Goal: Complete application form: Complete application form

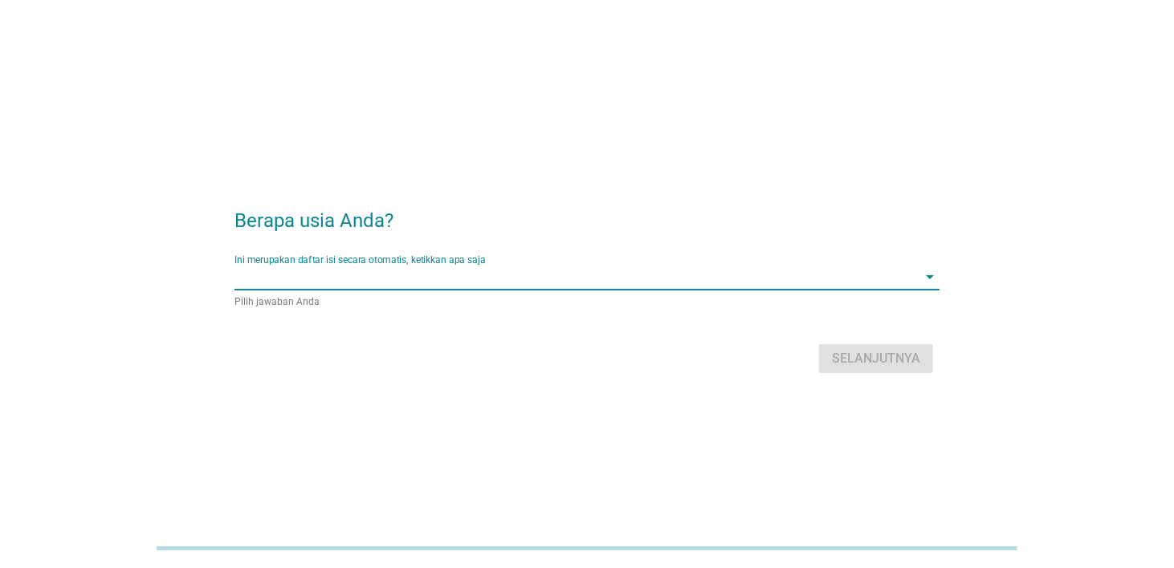
click at [262, 272] on input "Ini merupakan daftar isi secara otomatis, ketikkan apa saja" at bounding box center [575, 277] width 683 height 26
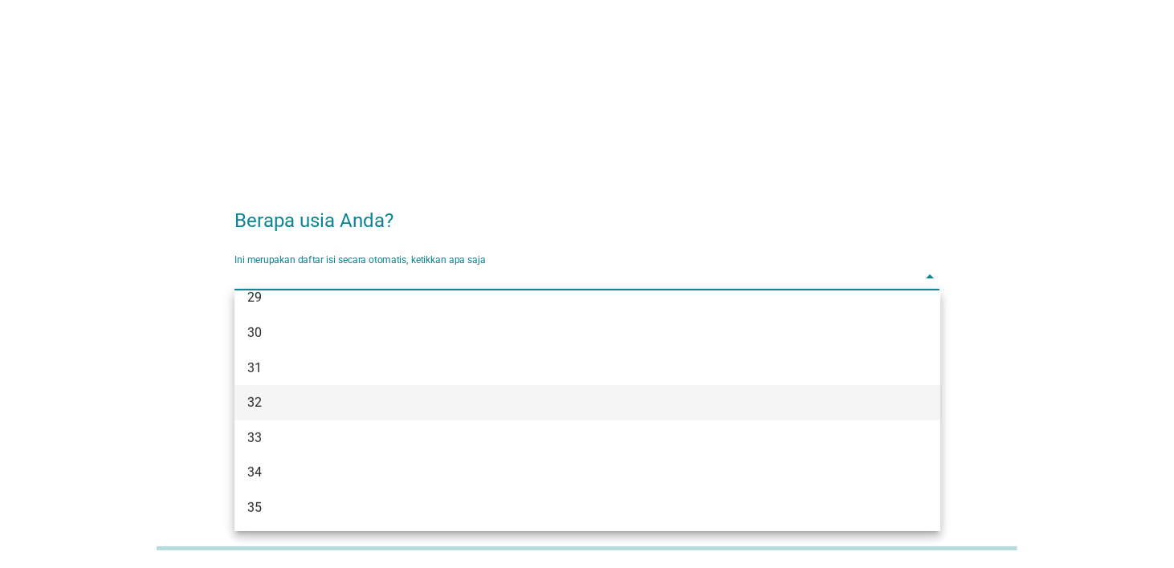
scroll to position [401, 0]
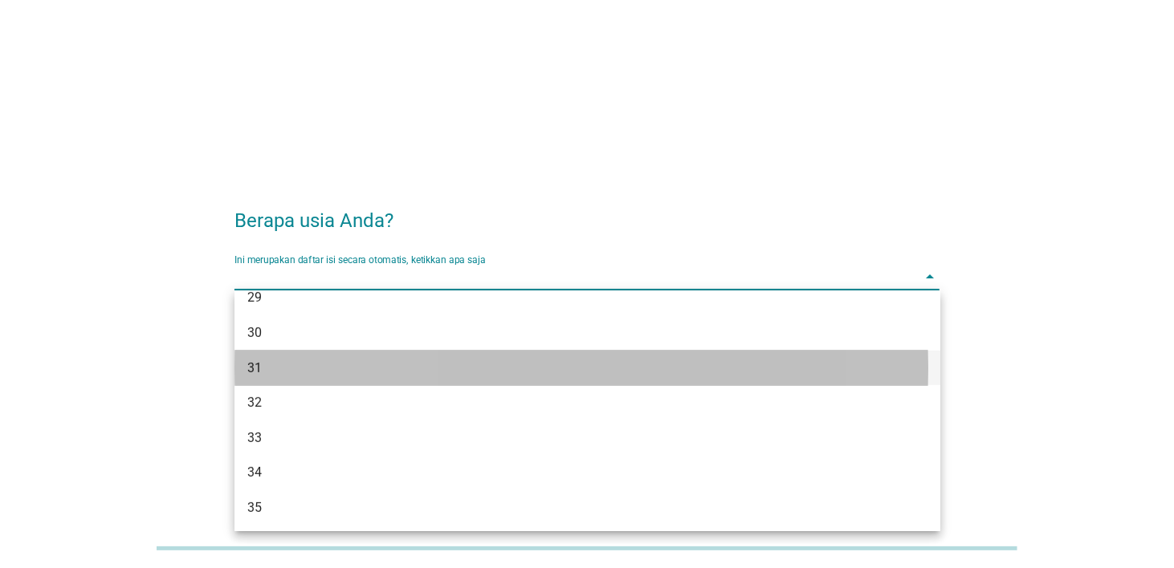
click at [267, 371] on div "31" at bounding box center [558, 368] width 623 height 19
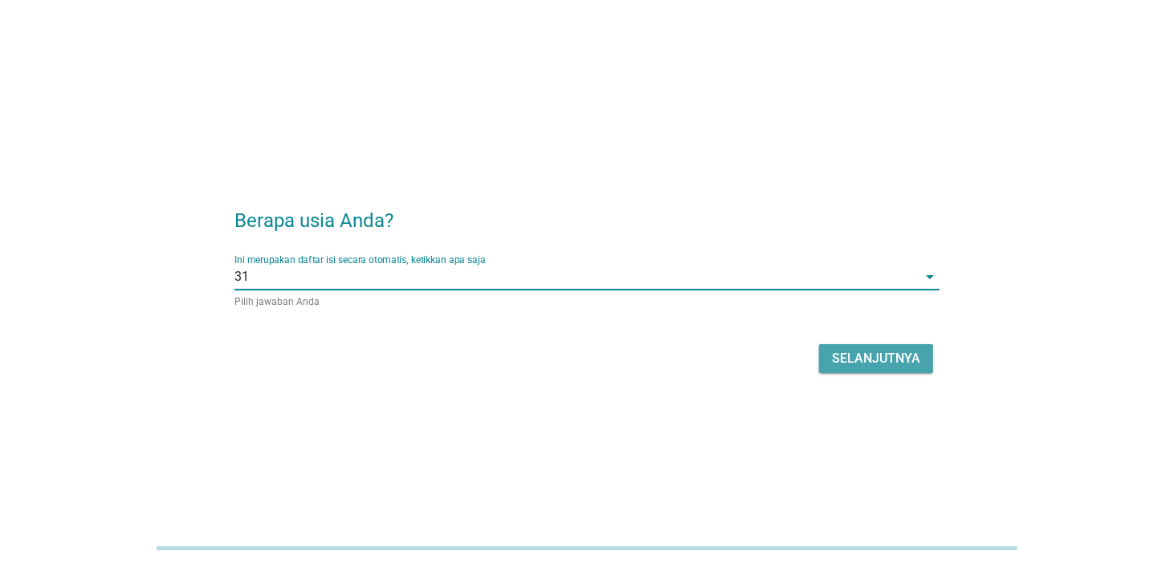
click at [883, 362] on div "Selanjutnya" at bounding box center [876, 358] width 88 height 19
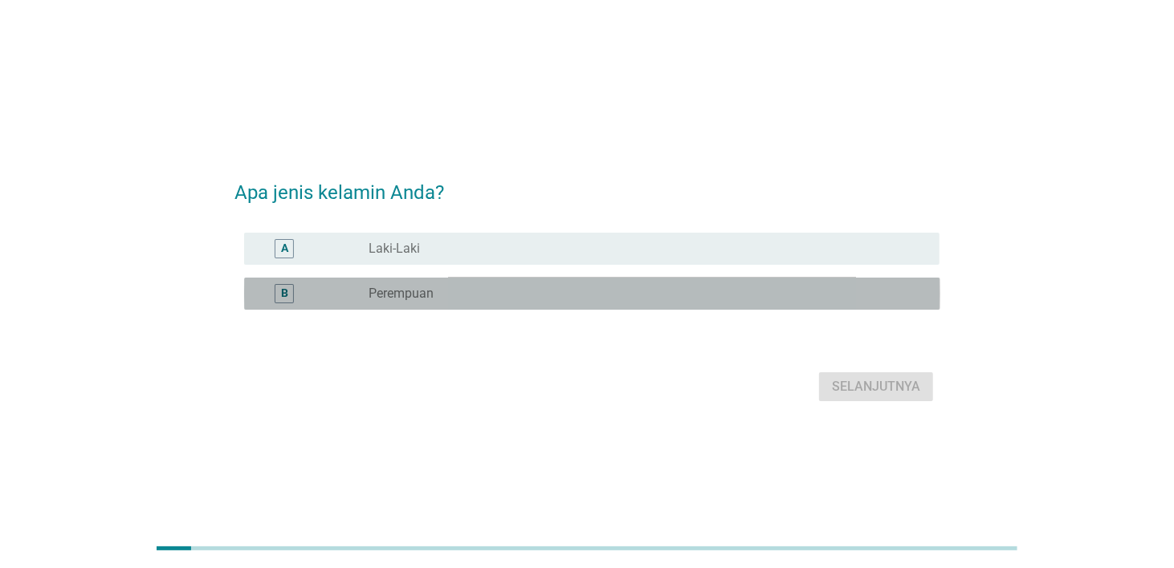
click at [284, 299] on div "B" at bounding box center [284, 294] width 7 height 17
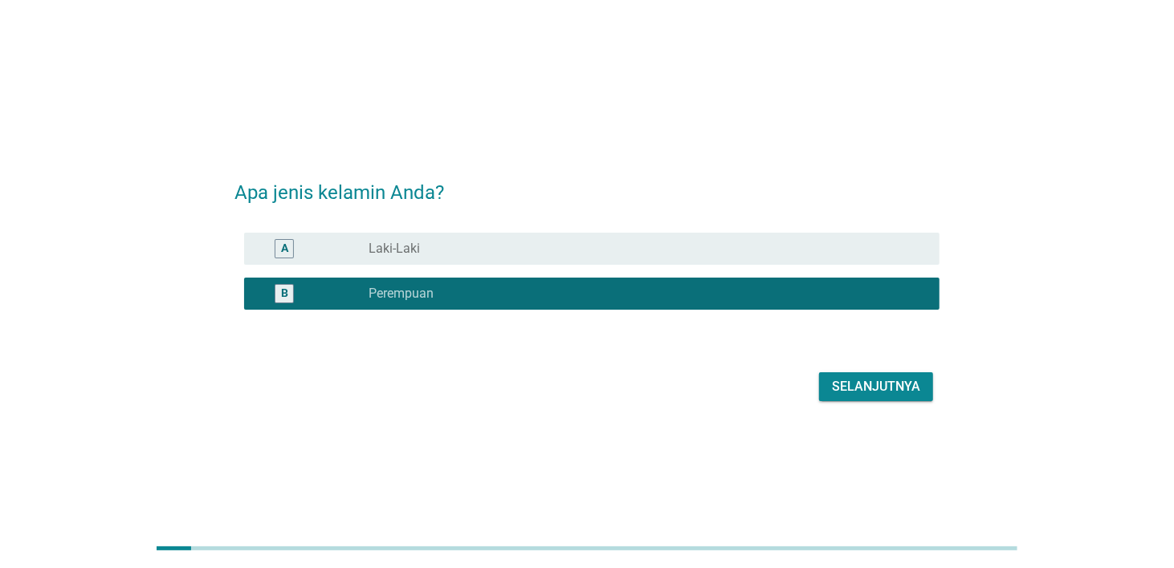
click at [870, 394] on div "Selanjutnya" at bounding box center [876, 386] width 88 height 19
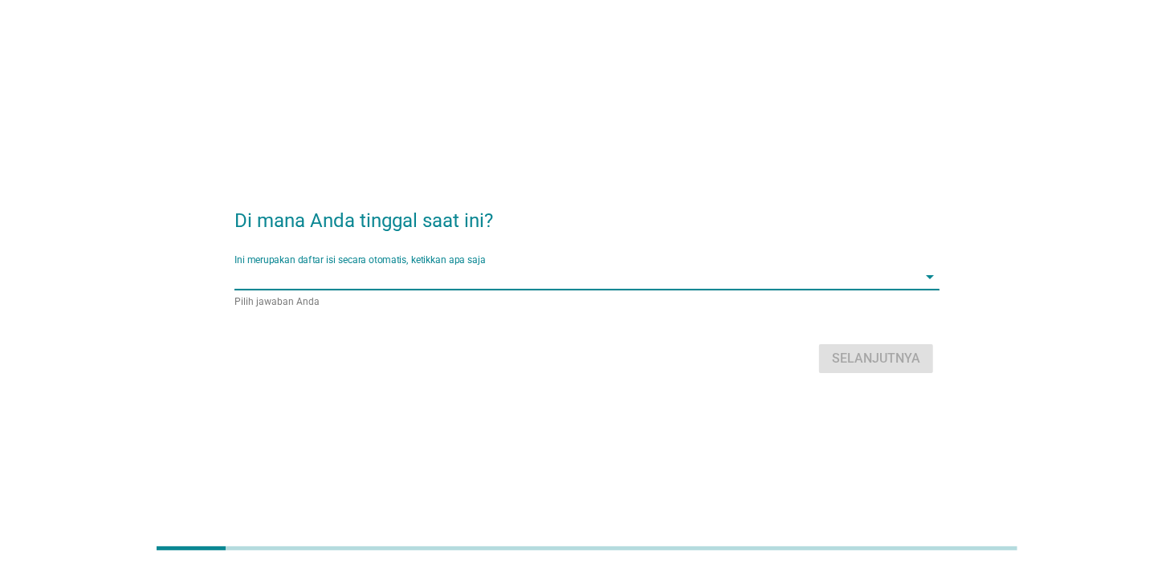
click at [362, 287] on input "Ini merupakan daftar isi secara otomatis, ketikkan apa saja" at bounding box center [575, 277] width 683 height 26
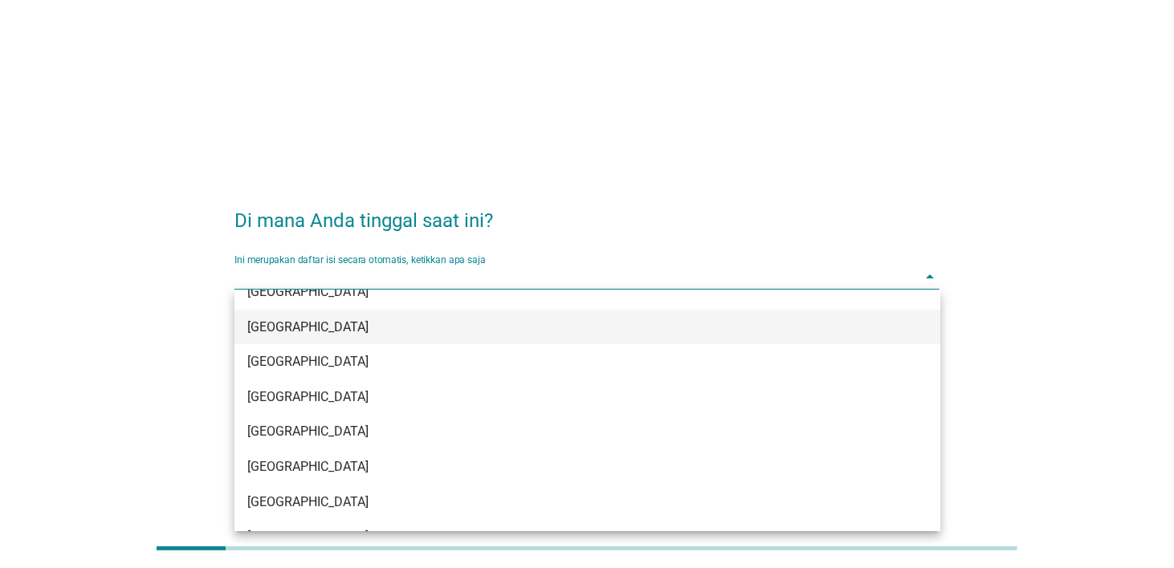
scroll to position [241, 0]
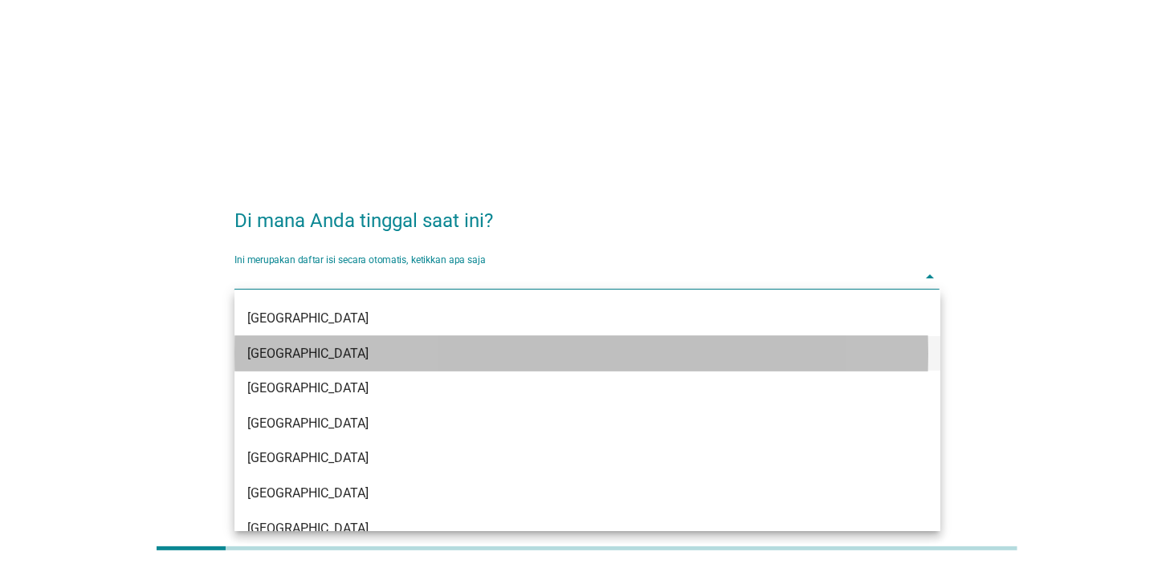
click at [332, 357] on div "[GEOGRAPHIC_DATA]" at bounding box center [558, 353] width 623 height 19
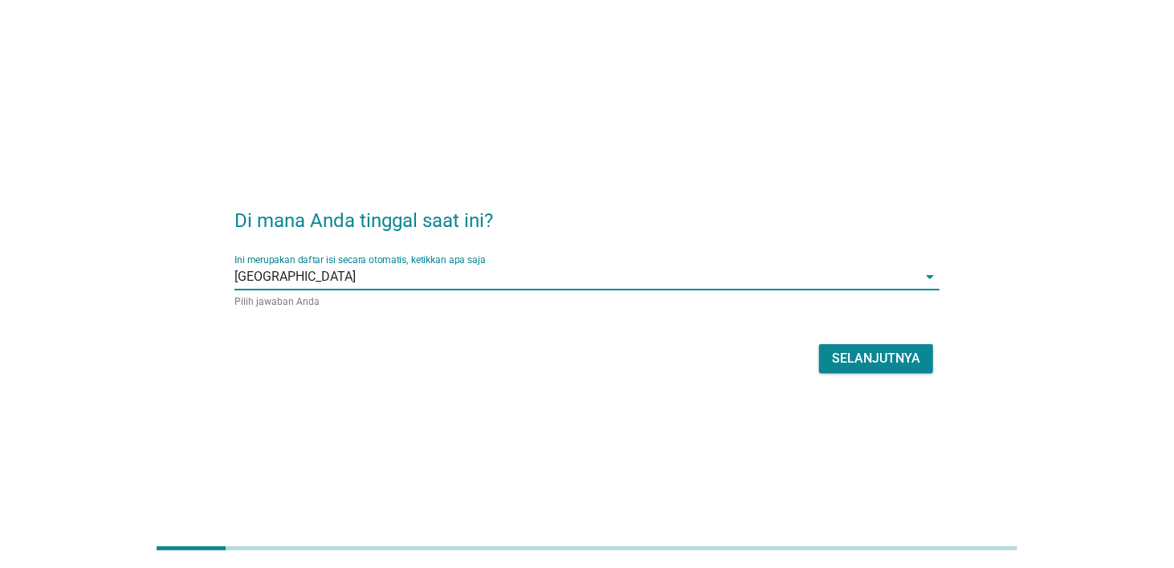
click at [875, 358] on div "Selanjutnya" at bounding box center [876, 358] width 88 height 19
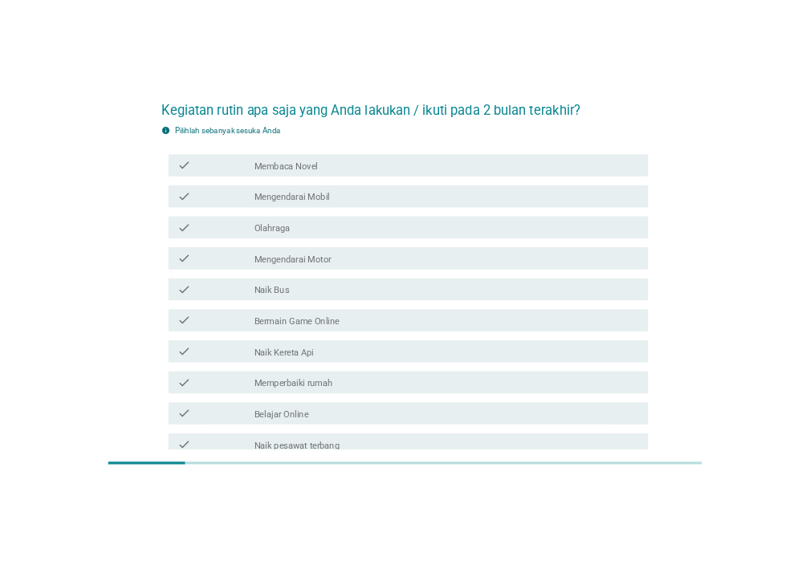
scroll to position [0, 0]
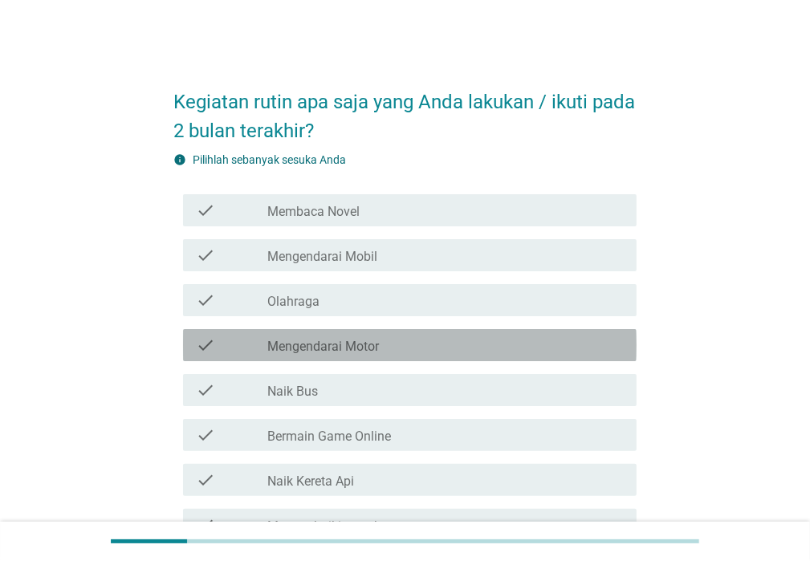
click at [313, 350] on label "Mengendarai Motor" at bounding box center [323, 347] width 112 height 16
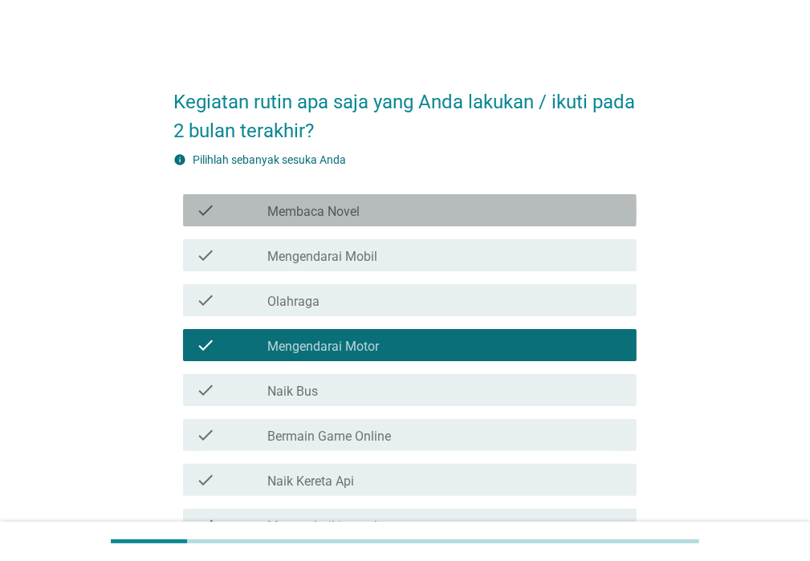
click at [318, 208] on label "Membaca Novel" at bounding box center [313, 212] width 92 height 16
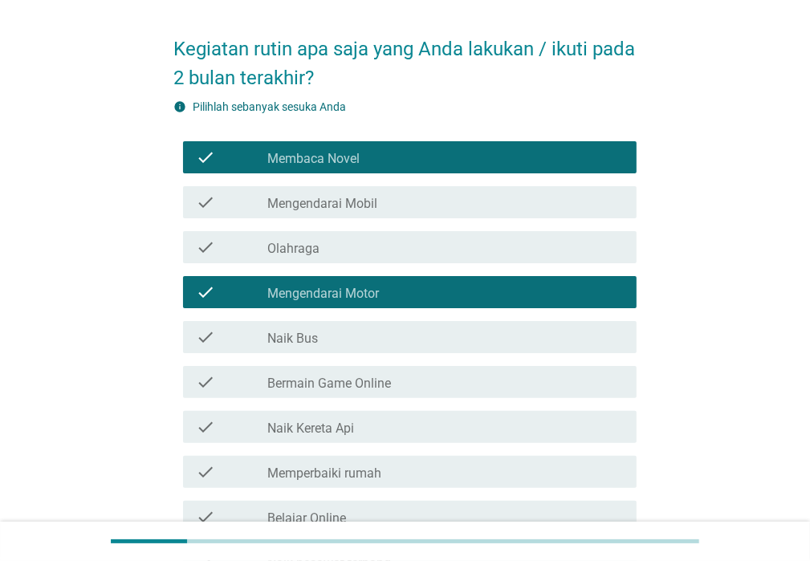
scroll to position [80, 0]
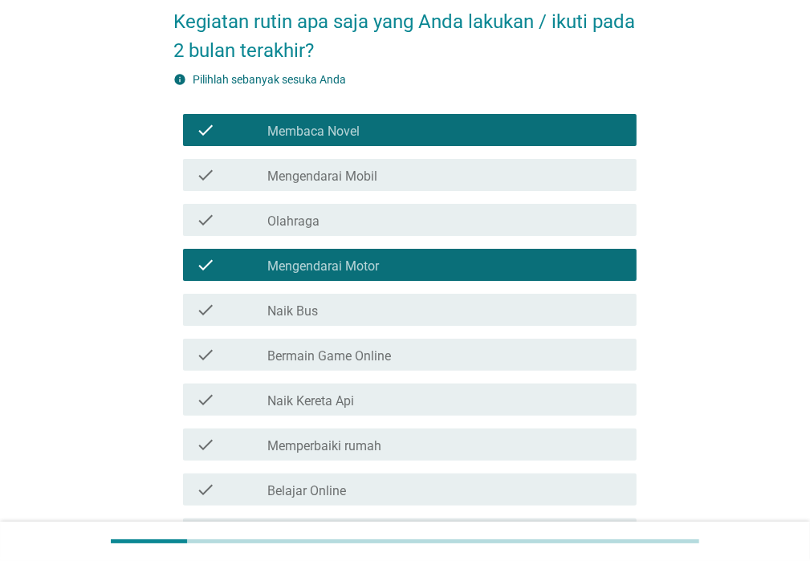
click at [315, 357] on label "Bermain Game Online" at bounding box center [329, 356] width 124 height 16
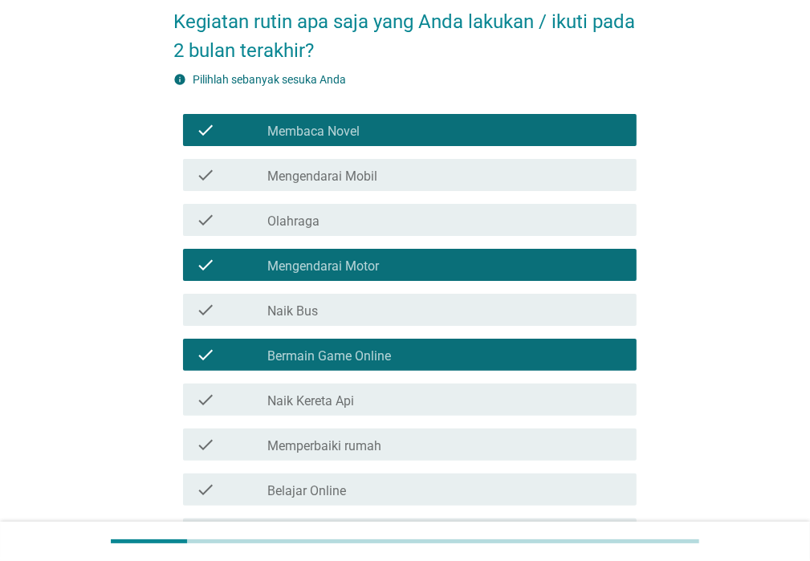
click at [310, 397] on label "Naik Kereta Api" at bounding box center [310, 401] width 87 height 16
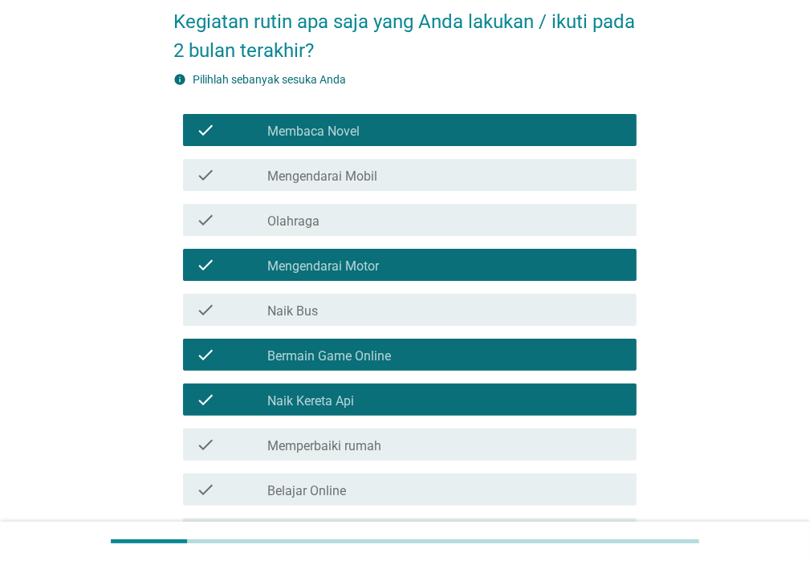
click at [310, 397] on label "Naik Kereta Api" at bounding box center [310, 401] width 87 height 16
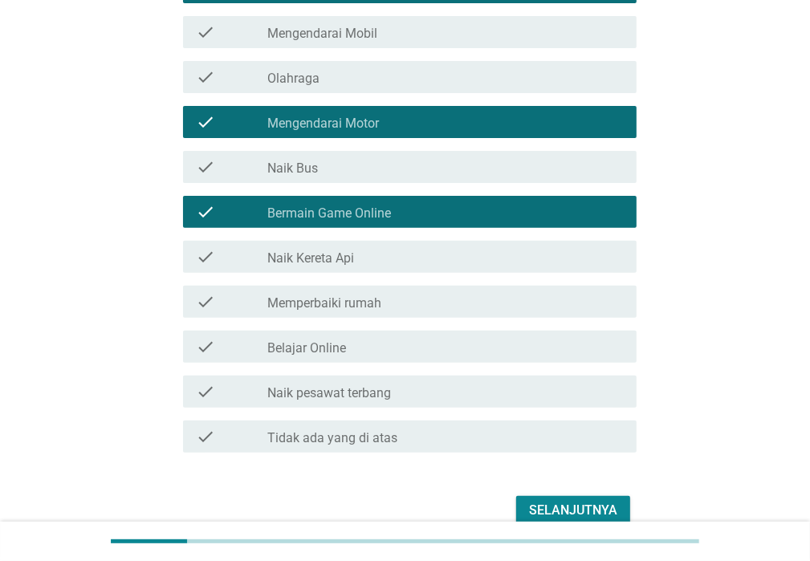
scroll to position [241, 0]
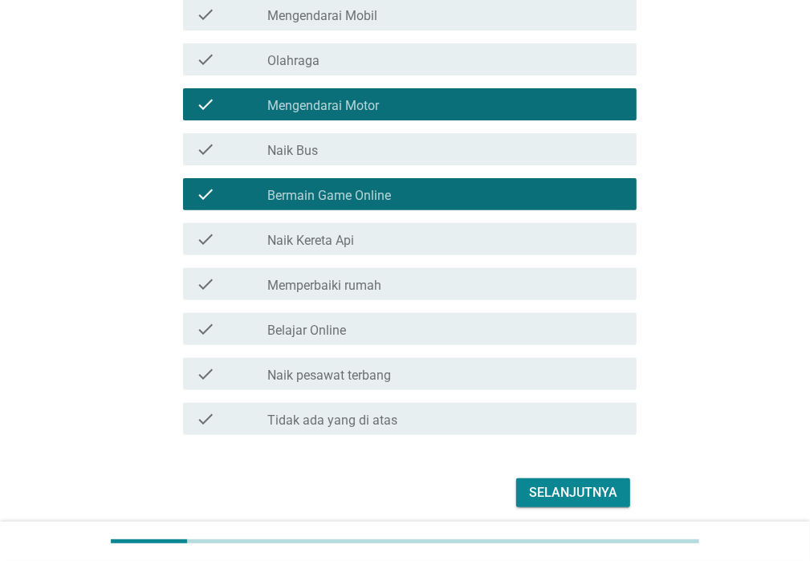
click at [321, 288] on label "Memperbaiki rumah" at bounding box center [324, 286] width 114 height 16
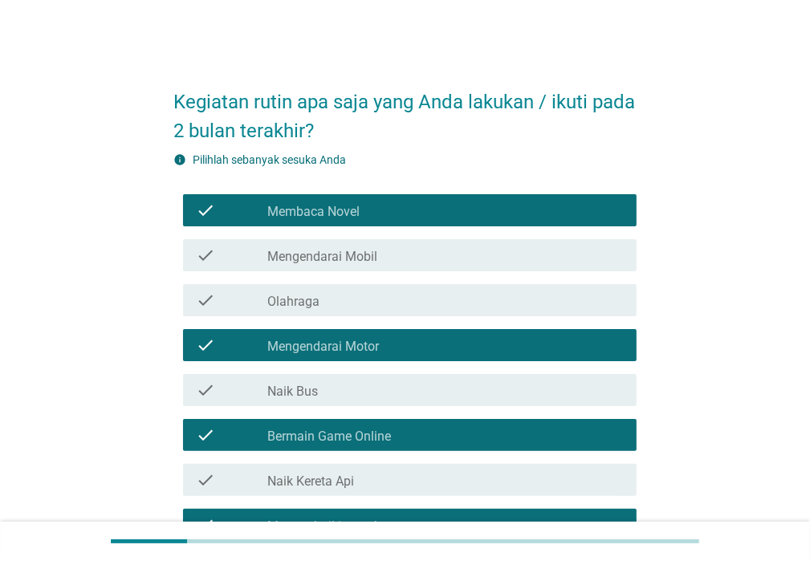
scroll to position [80, 0]
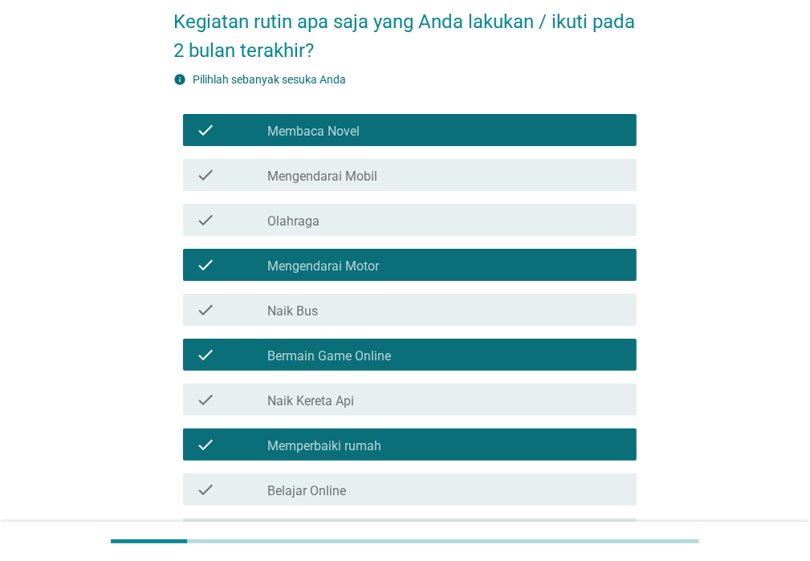
click at [299, 222] on label "Olahraga" at bounding box center [293, 222] width 52 height 16
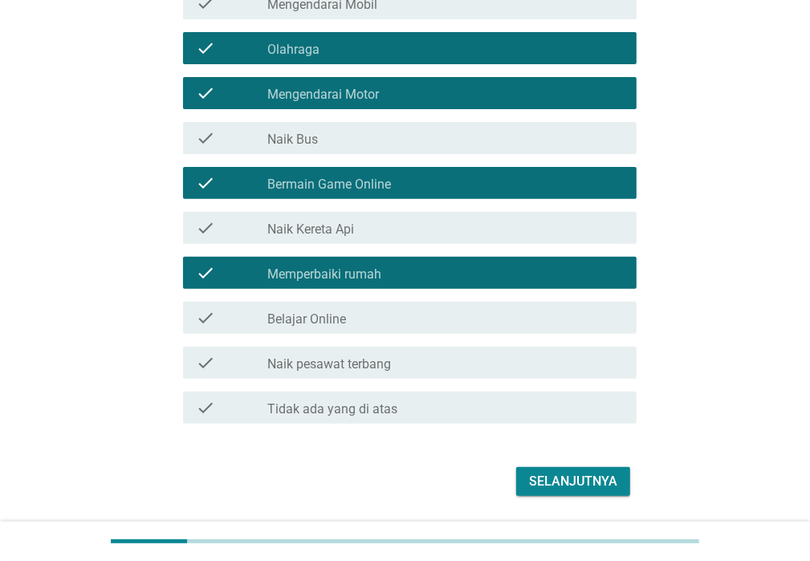
scroll to position [301, 0]
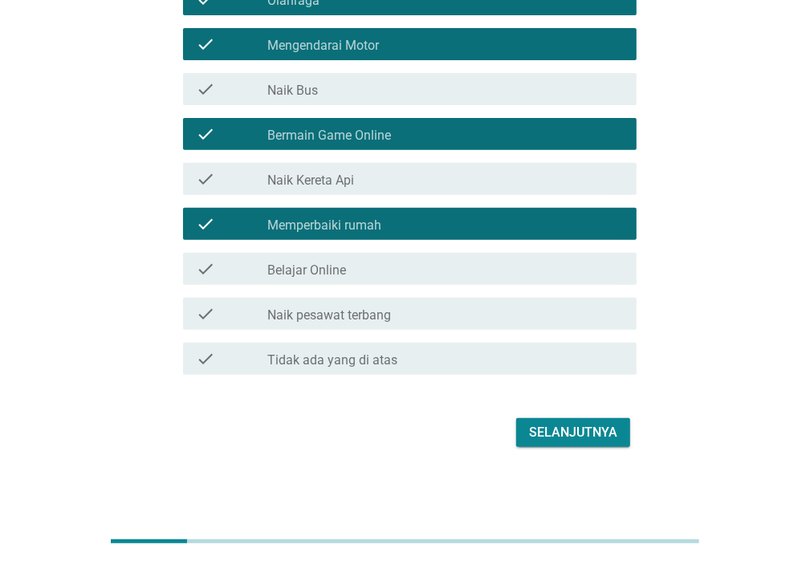
drag, startPoint x: 328, startPoint y: 264, endPoint x: 336, endPoint y: 264, distance: 8.8
click at [328, 264] on label "Belajar Online" at bounding box center [306, 270] width 79 height 16
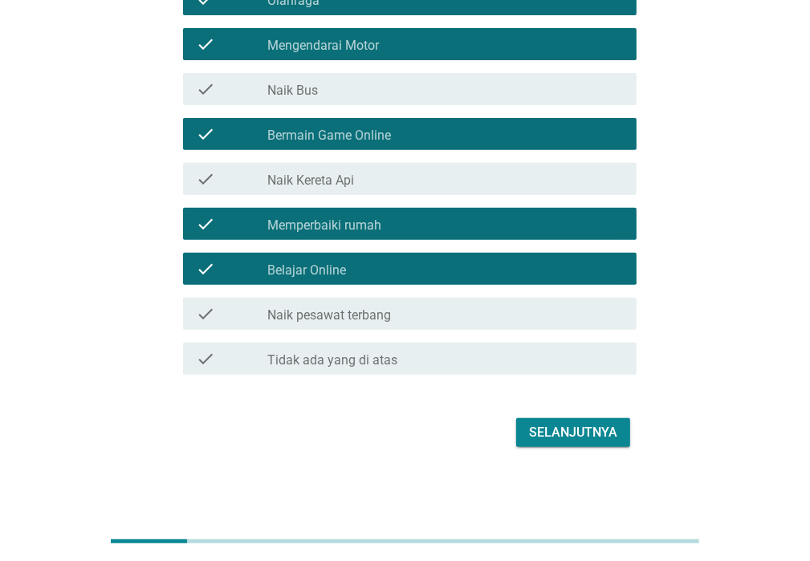
click at [535, 430] on div "Selanjutnya" at bounding box center [573, 432] width 88 height 19
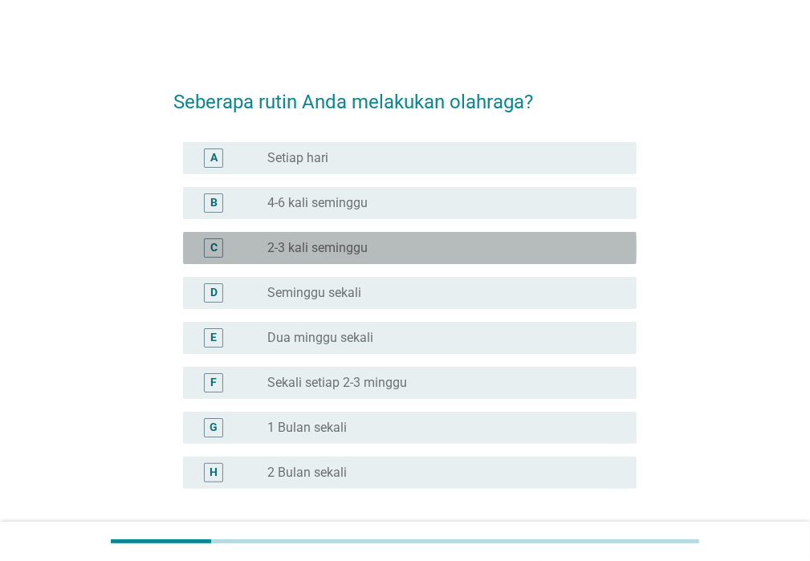
click at [204, 252] on div "C" at bounding box center [213, 247] width 19 height 19
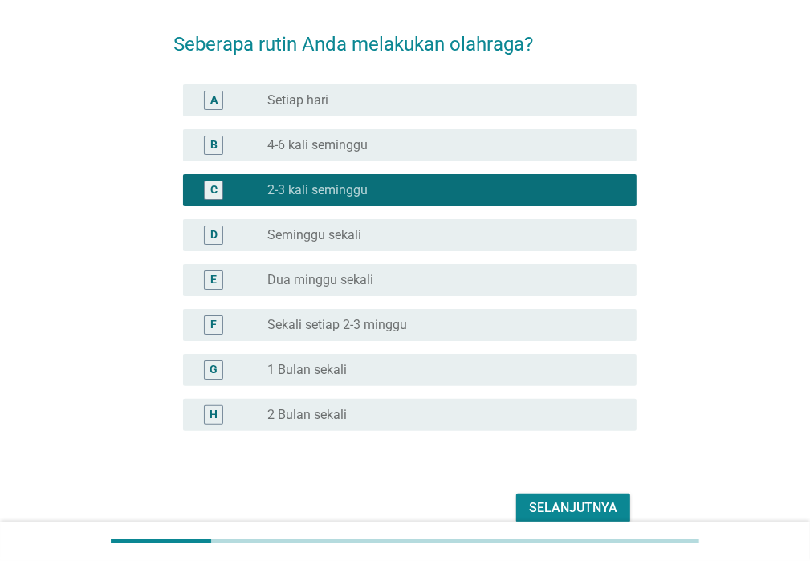
scroll to position [133, 0]
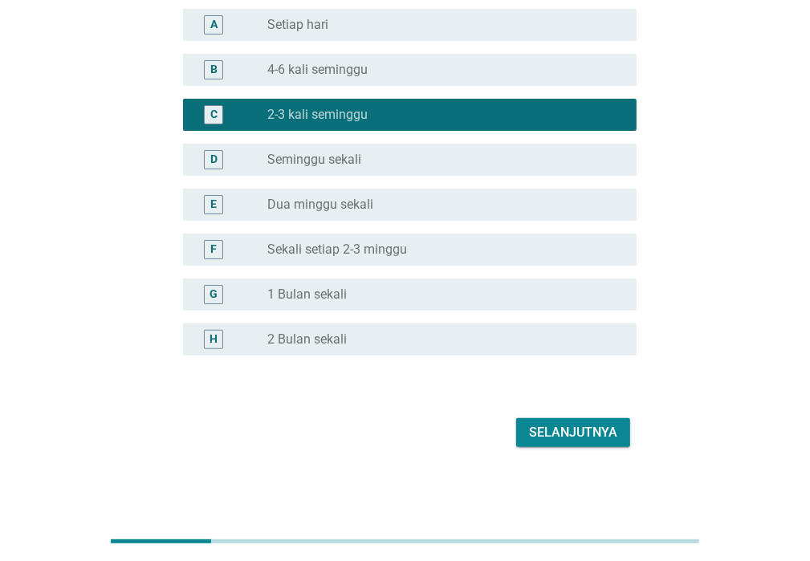
click at [561, 436] on div "Selanjutnya" at bounding box center [573, 432] width 88 height 19
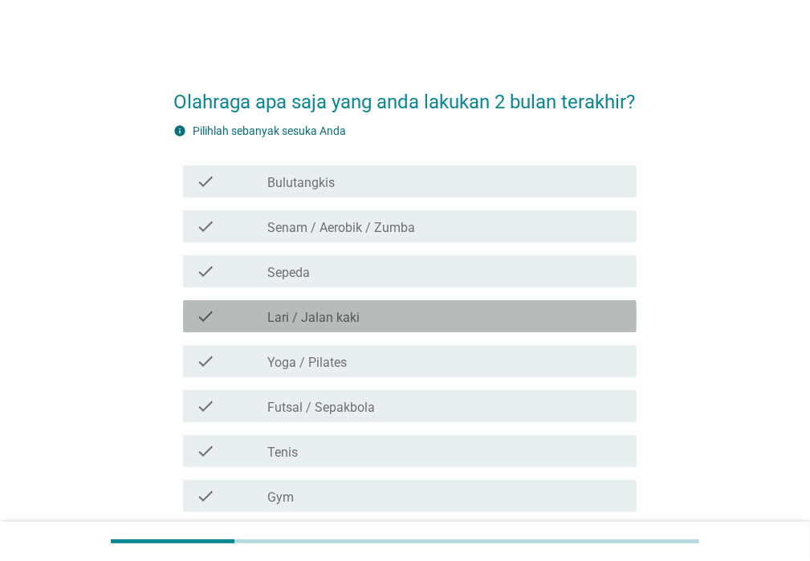
drag, startPoint x: 328, startPoint y: 348, endPoint x: 318, endPoint y: 355, distance: 12.7
click at [328, 326] on label "Lari / Jalan kaki" at bounding box center [313, 318] width 92 height 16
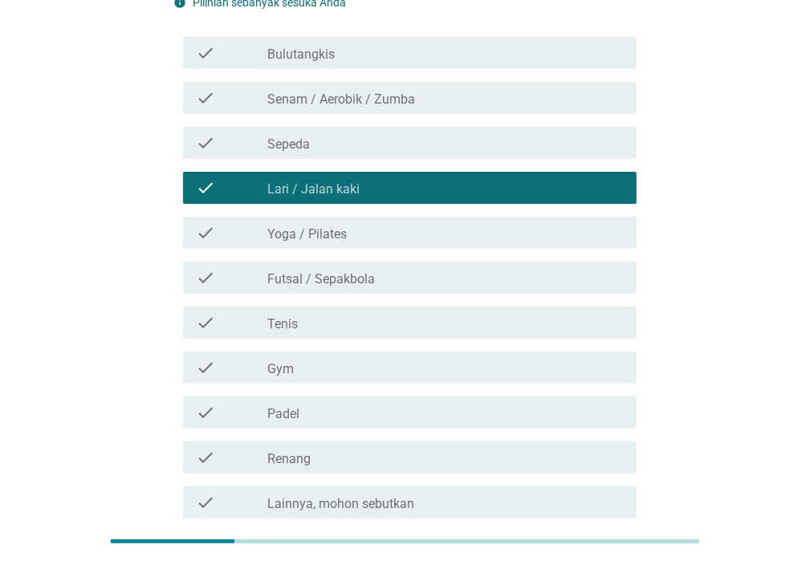
scroll to position [60, 0]
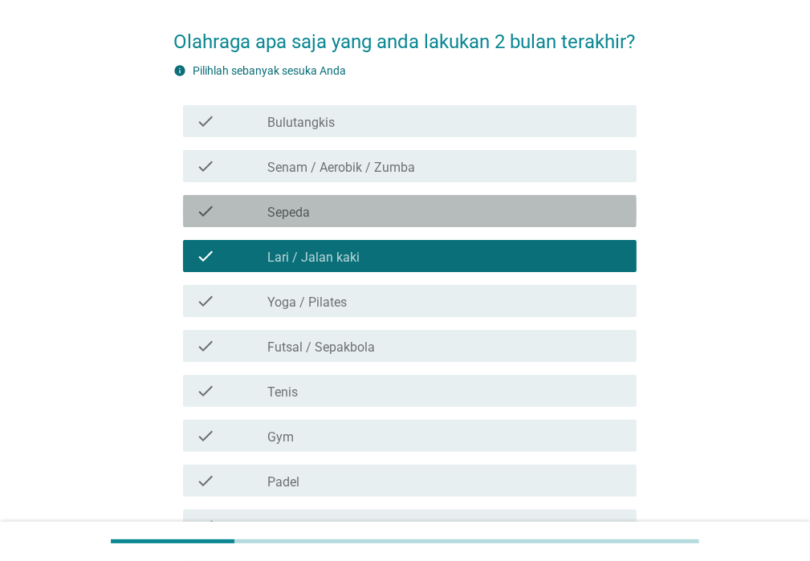
click at [322, 221] on div "check_box_outline_blank Sepeda" at bounding box center [445, 210] width 356 height 19
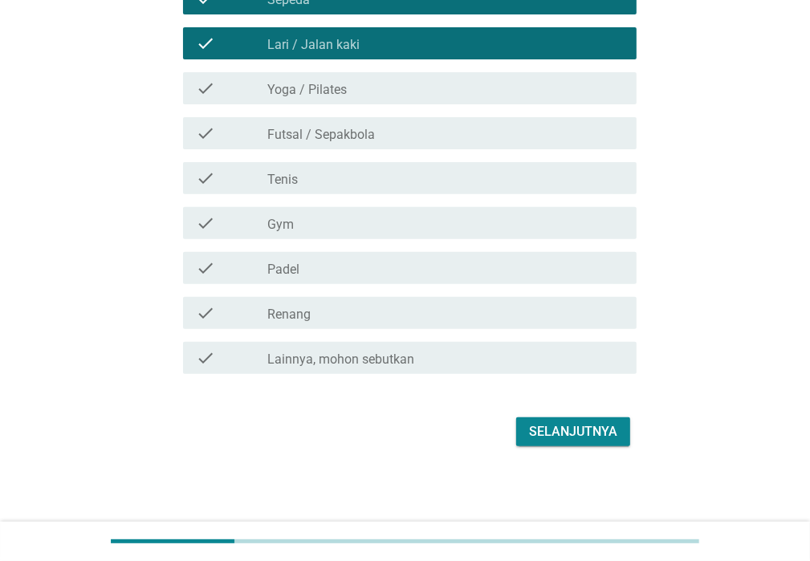
scroll to position [301, 0]
click at [529, 425] on div "Selanjutnya" at bounding box center [573, 431] width 88 height 19
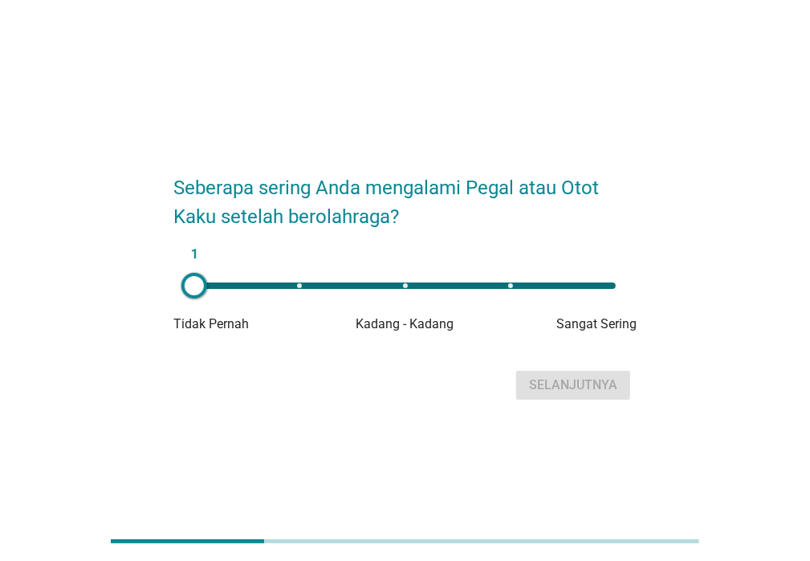
click at [405, 287] on div "1" at bounding box center [404, 286] width 421 height 6
type input "3"
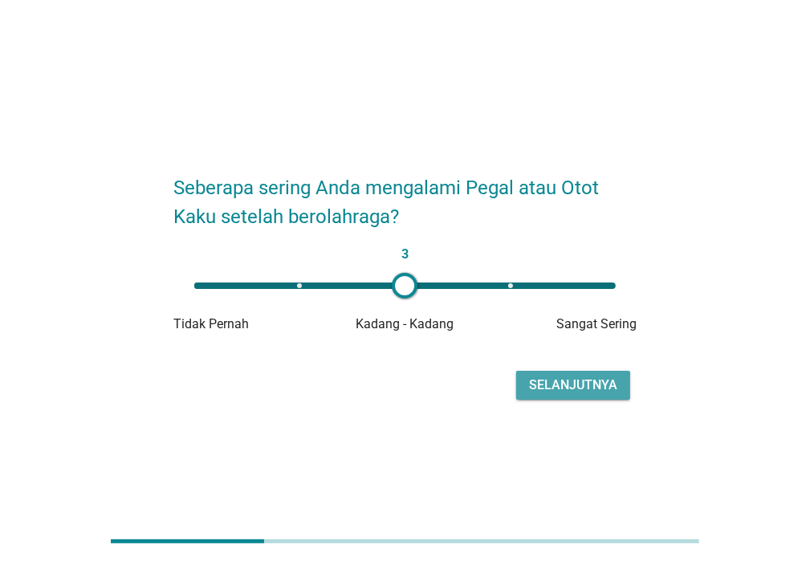
click at [551, 385] on div "Selanjutnya" at bounding box center [573, 385] width 88 height 19
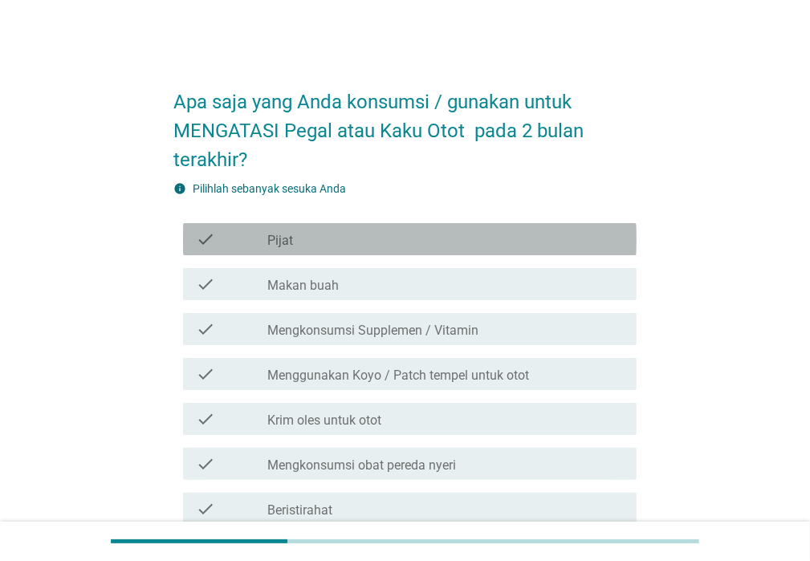
click at [351, 240] on div "check_box_outline_blank Pijat" at bounding box center [445, 239] width 356 height 19
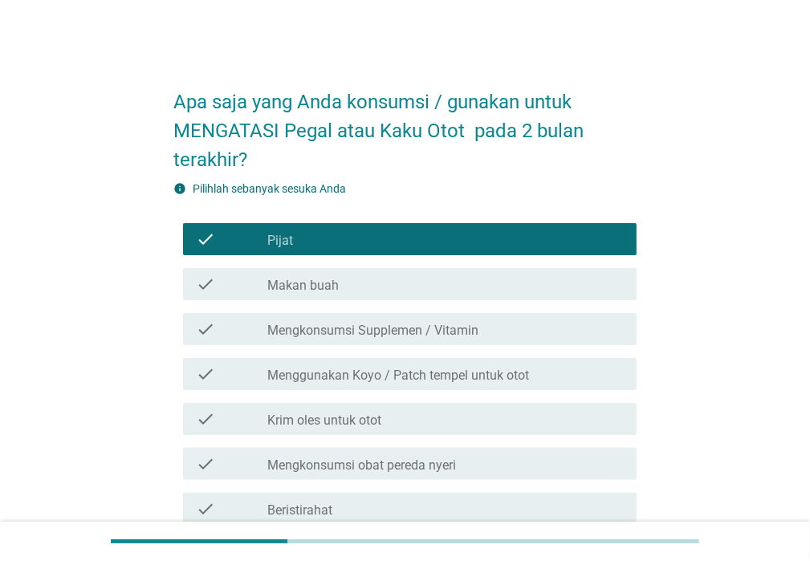
click at [291, 382] on label "Menggunakan Koyo / Patch tempel untuk otot" at bounding box center [398, 376] width 262 height 16
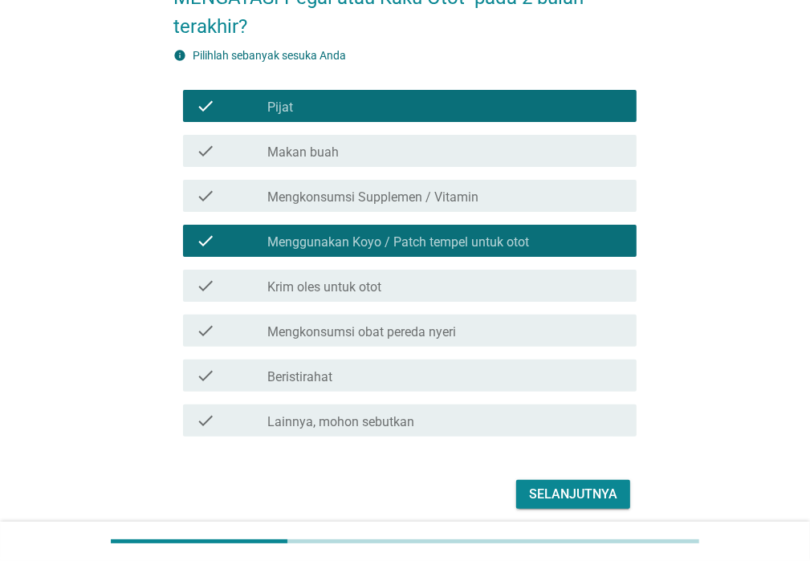
scroll to position [161, 0]
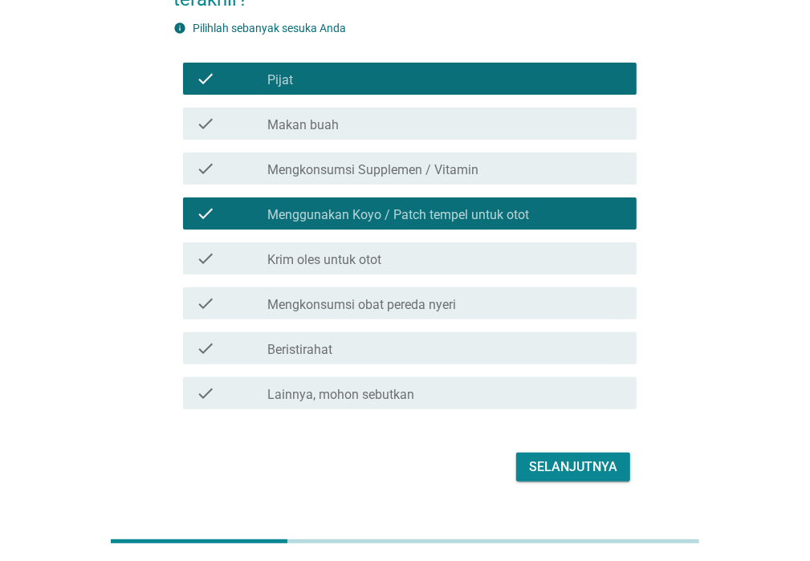
click at [341, 266] on label "Krim oles untuk otot" at bounding box center [324, 260] width 114 height 16
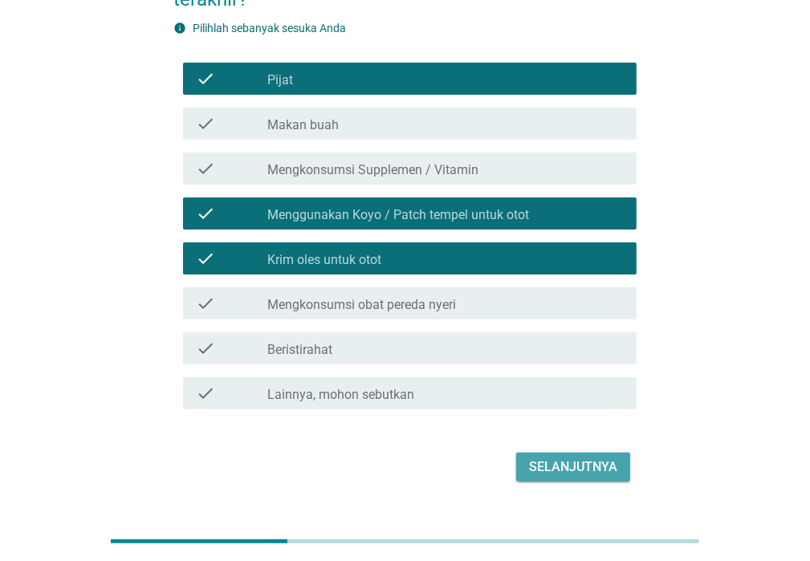
click at [554, 465] on div "Selanjutnya" at bounding box center [573, 467] width 88 height 19
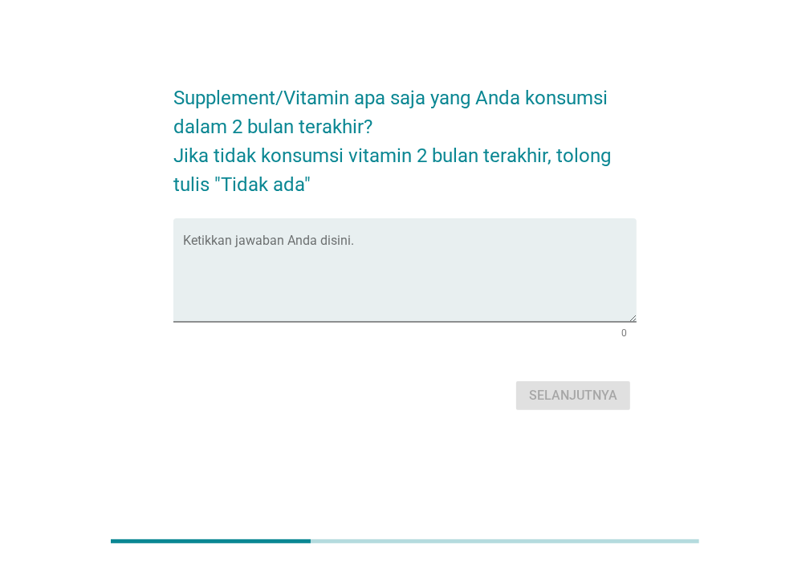
scroll to position [0, 0]
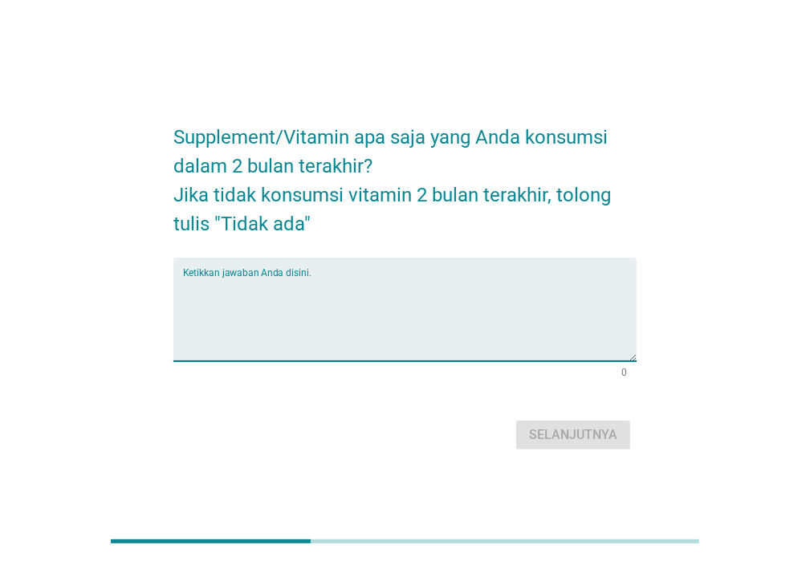
click at [225, 291] on textarea "Ketikkan jawaban Anda disini." at bounding box center [410, 319] width 454 height 84
type textarea "Tidak ada"
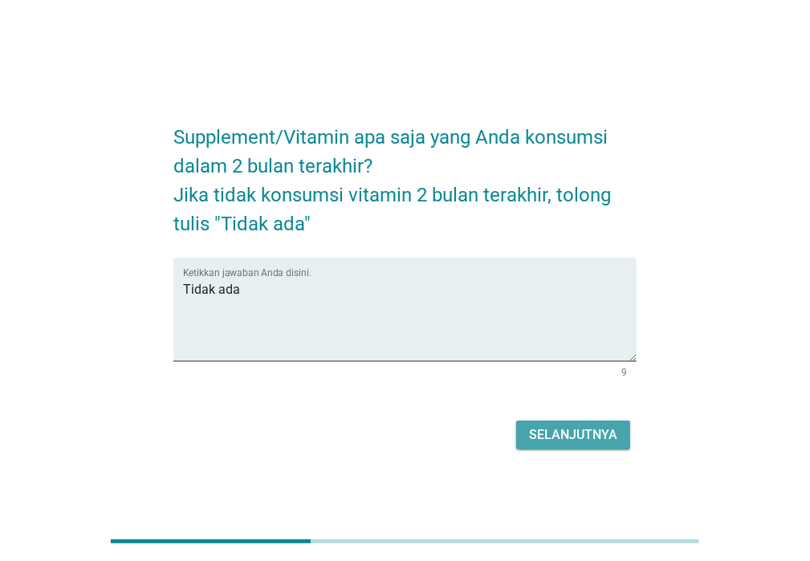
click at [588, 432] on div "Selanjutnya" at bounding box center [573, 434] width 88 height 19
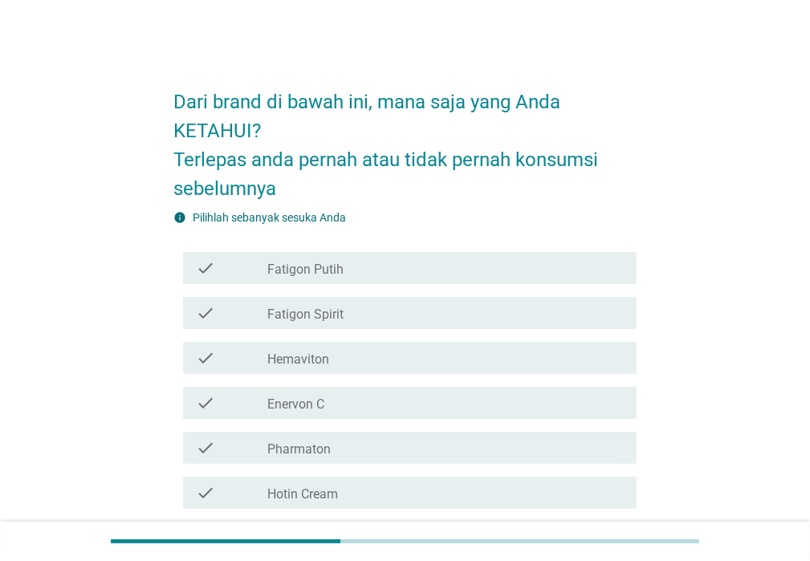
scroll to position [80, 0]
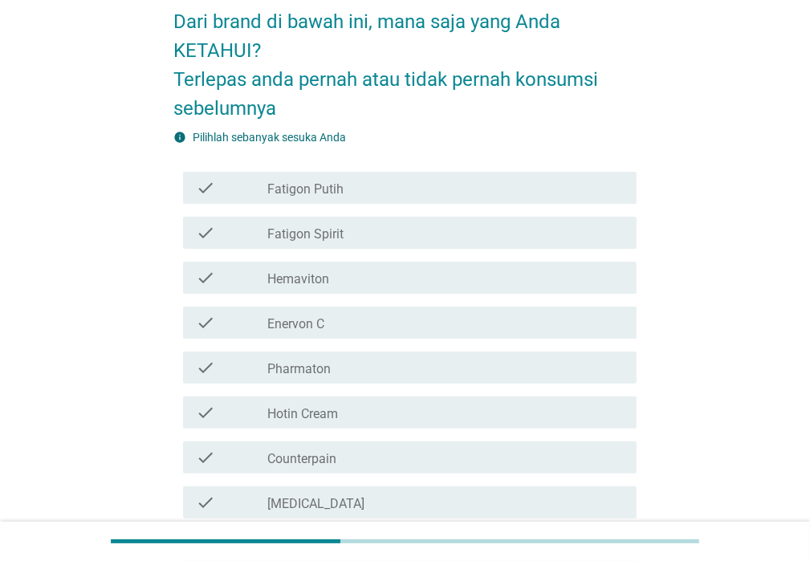
click at [337, 274] on div "check_box_outline_blank Hemaviton" at bounding box center [445, 277] width 356 height 19
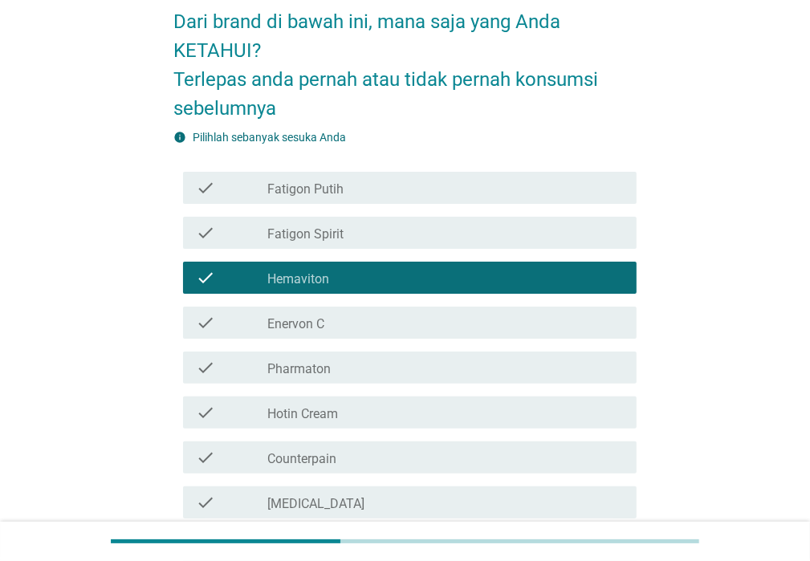
click at [328, 326] on div "check_box_outline_blank Enervon C" at bounding box center [445, 322] width 356 height 19
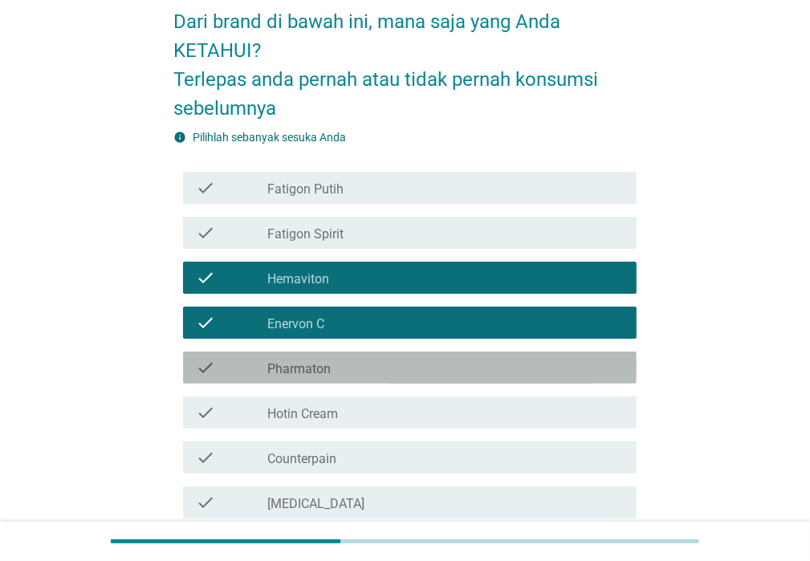
click at [318, 365] on label "Pharmaton" at bounding box center [298, 369] width 63 height 16
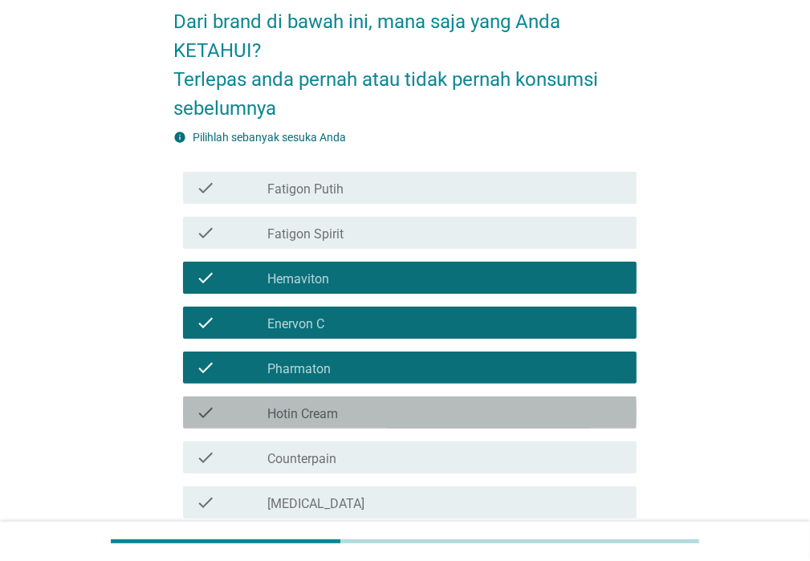
click at [310, 420] on label "Hotin Cream" at bounding box center [302, 414] width 71 height 16
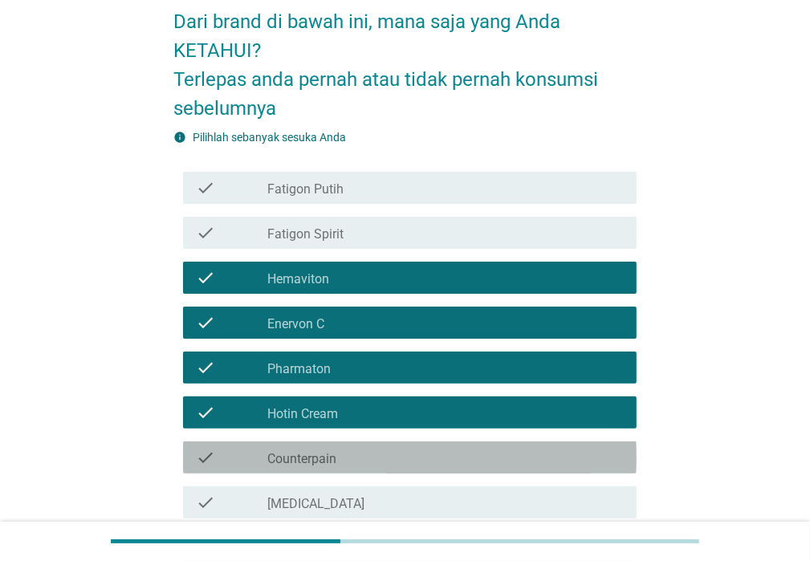
click at [310, 464] on label "Counterpain" at bounding box center [301, 459] width 69 height 16
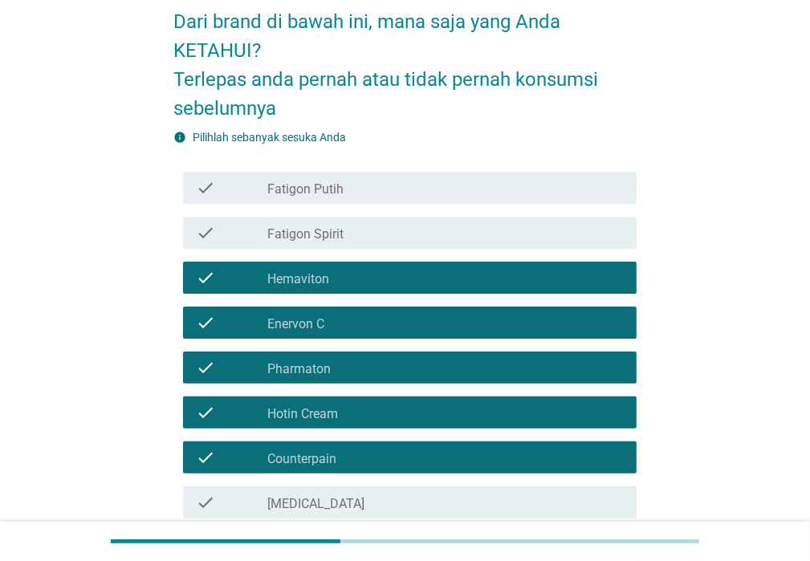
scroll to position [161, 0]
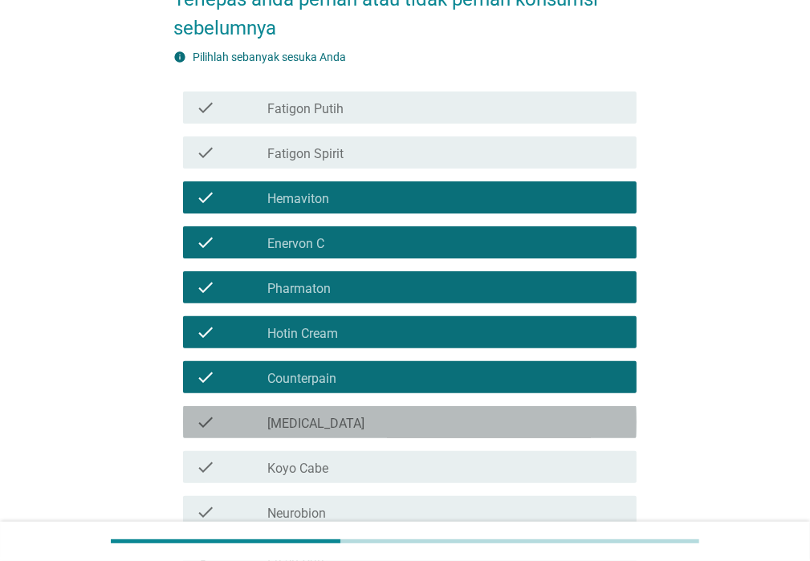
click at [313, 424] on label "[MEDICAL_DATA]" at bounding box center [315, 424] width 97 height 16
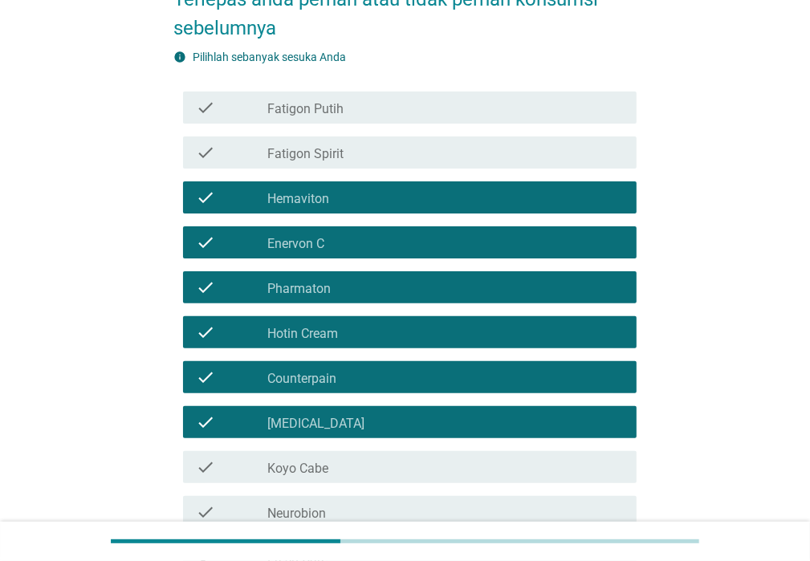
click at [314, 478] on div "check check_box_outline_blank Koyo Cabe" at bounding box center [410, 467] width 454 height 32
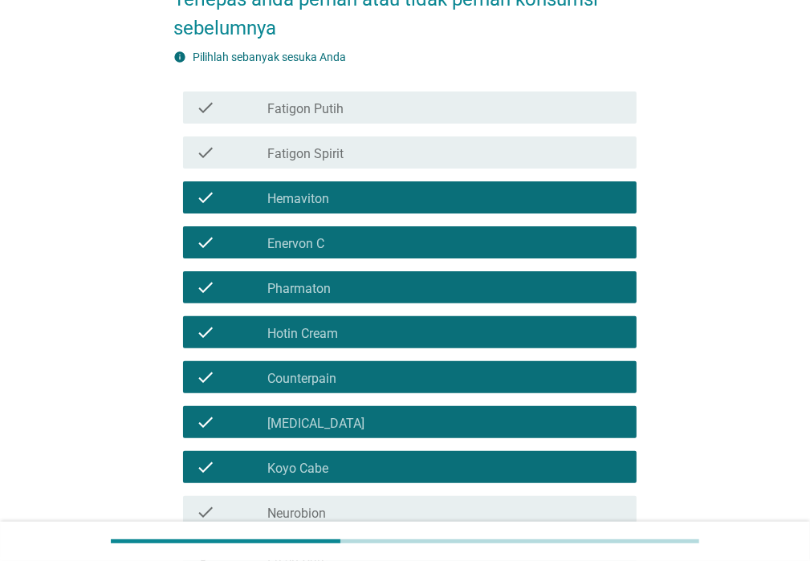
scroll to position [241, 0]
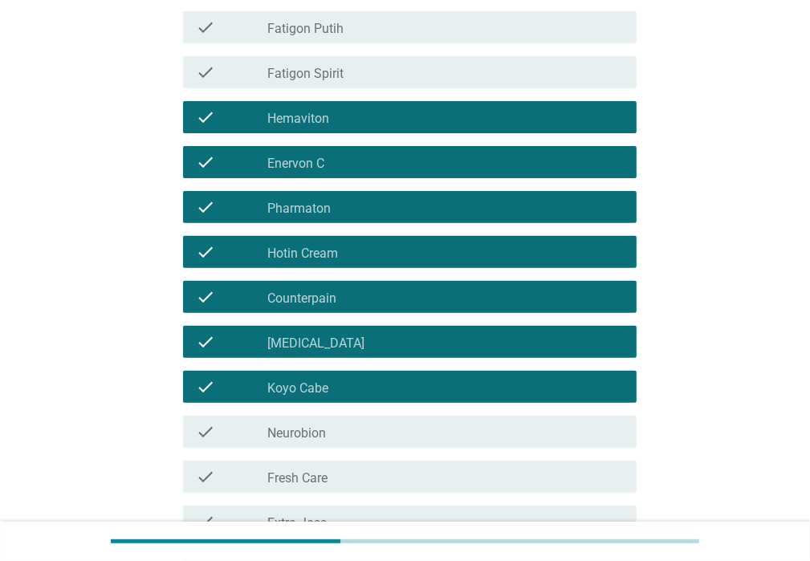
click at [315, 434] on label "Neurobion" at bounding box center [296, 433] width 59 height 16
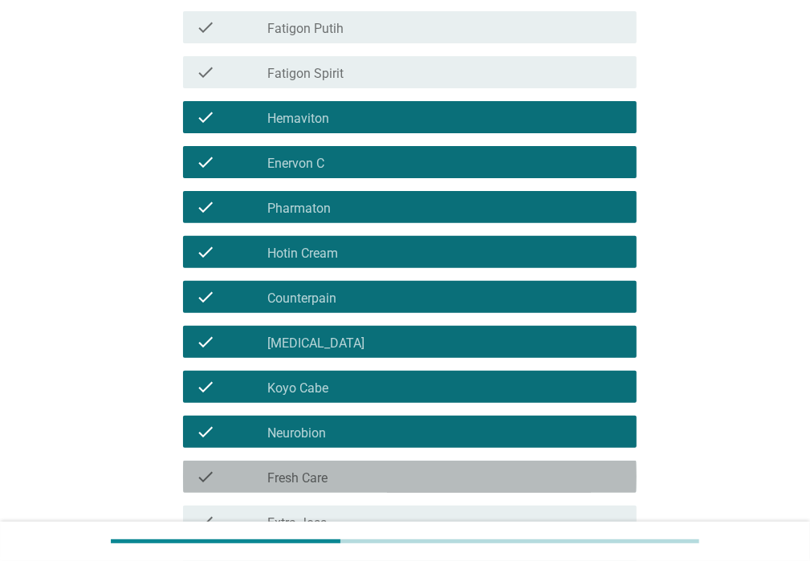
click at [318, 475] on label "Fresh Care" at bounding box center [297, 478] width 60 height 16
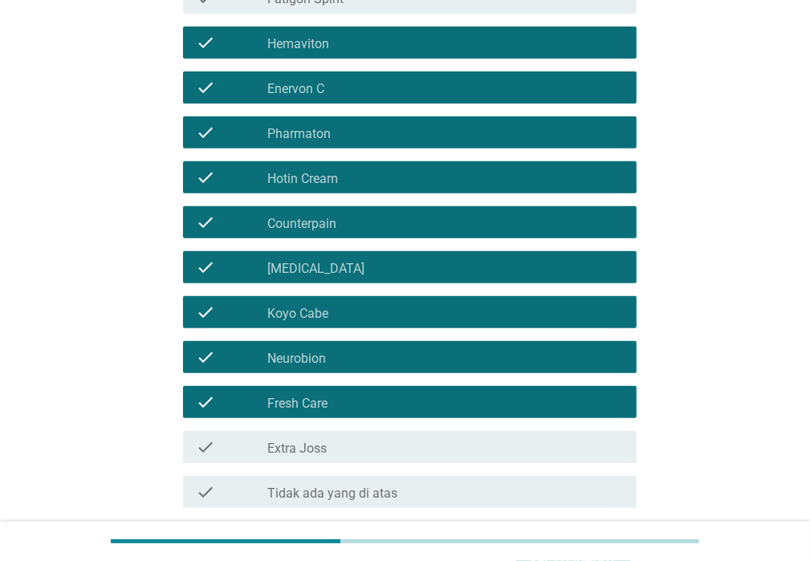
scroll to position [401, 0]
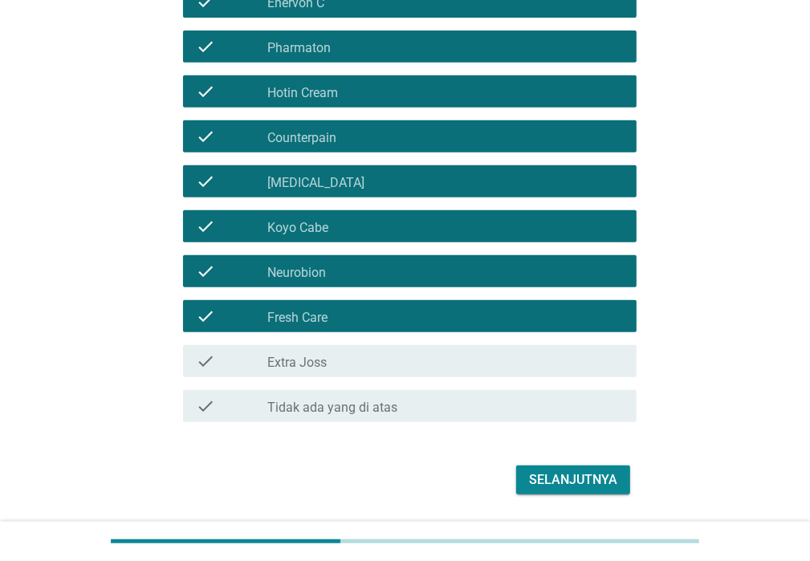
click at [307, 358] on label "Extra Joss" at bounding box center [296, 363] width 59 height 16
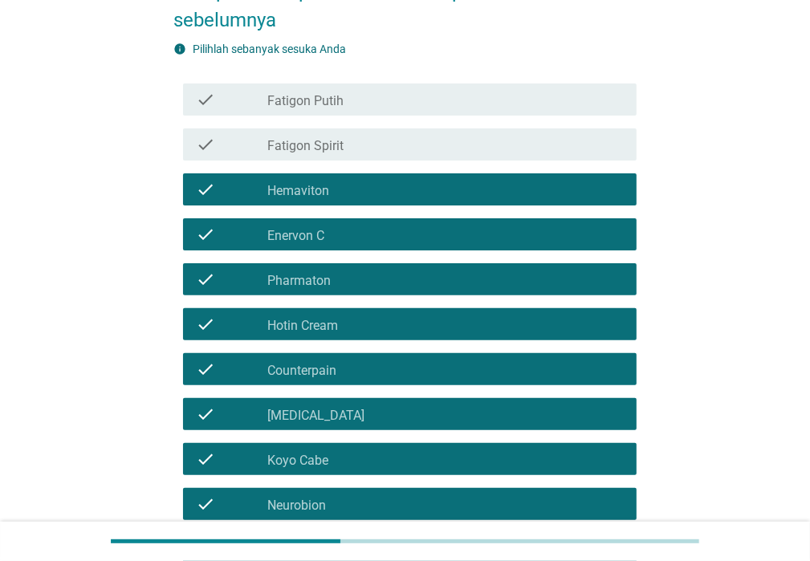
scroll to position [161, 0]
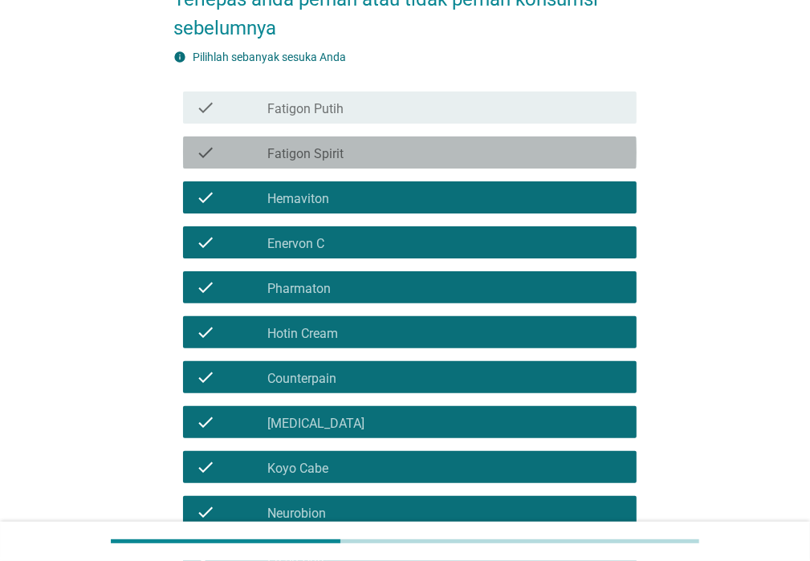
click at [268, 157] on label "Fatigon Spirit" at bounding box center [305, 154] width 76 height 16
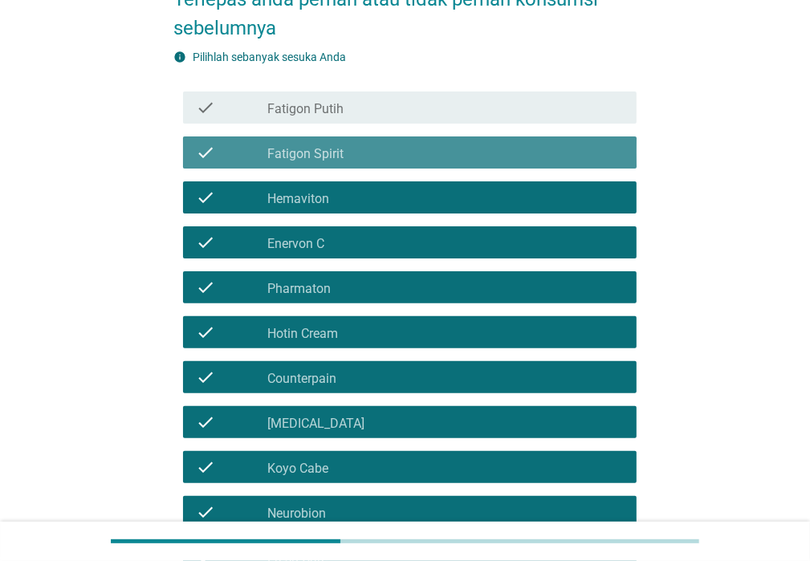
click at [268, 157] on label "Fatigon Spirit" at bounding box center [305, 154] width 76 height 16
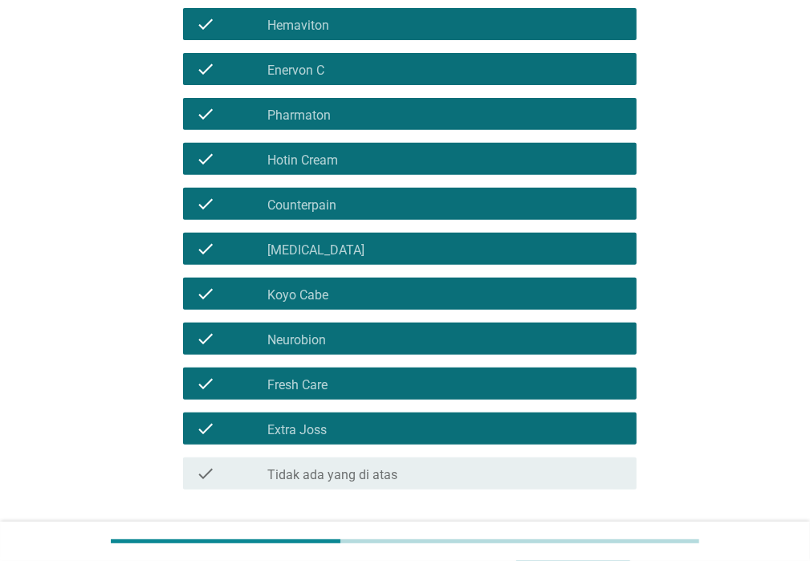
scroll to position [449, 0]
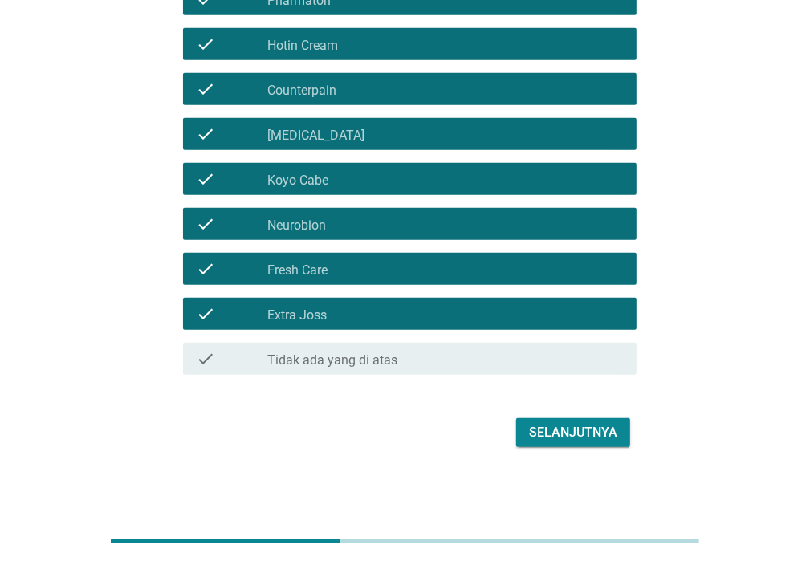
click at [559, 432] on div "Selanjutnya" at bounding box center [573, 432] width 88 height 19
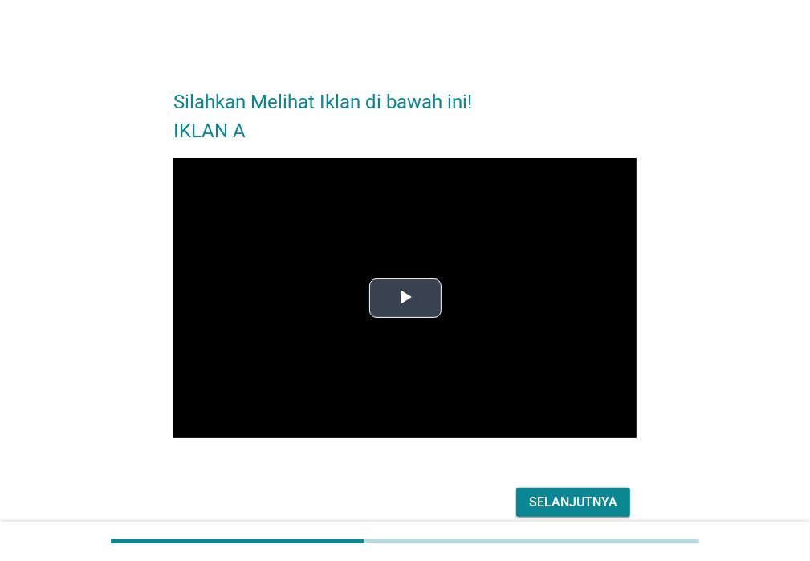
click at [405, 298] on span "Video Player" at bounding box center [405, 298] width 0 height 0
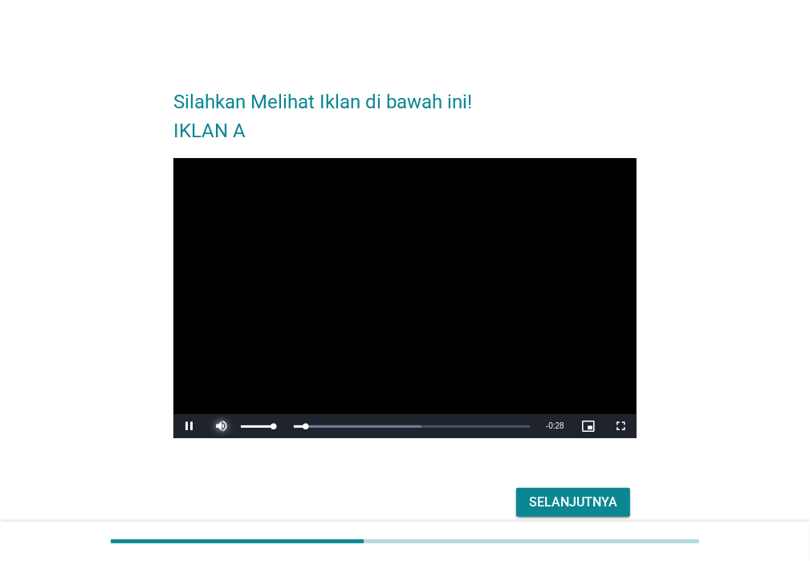
click at [222, 426] on span "Video Player" at bounding box center [221, 426] width 32 height 0
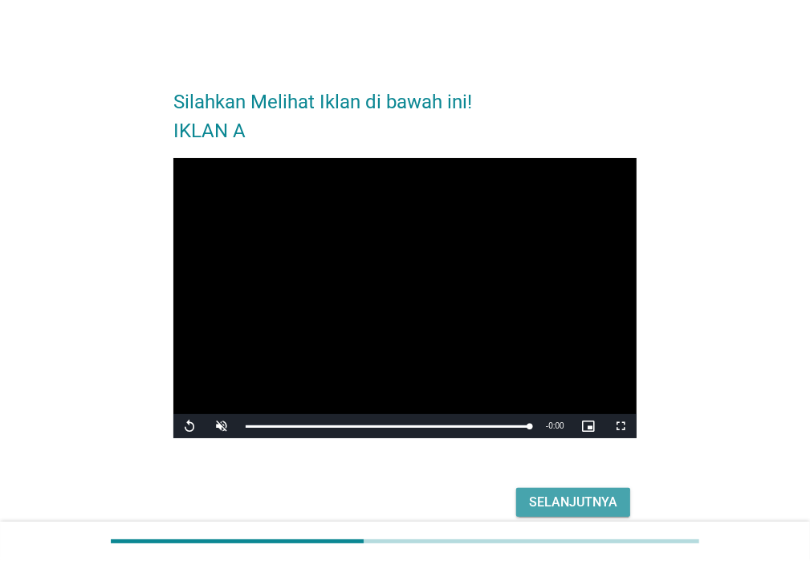
click at [560, 503] on div "Selanjutnya" at bounding box center [573, 502] width 88 height 19
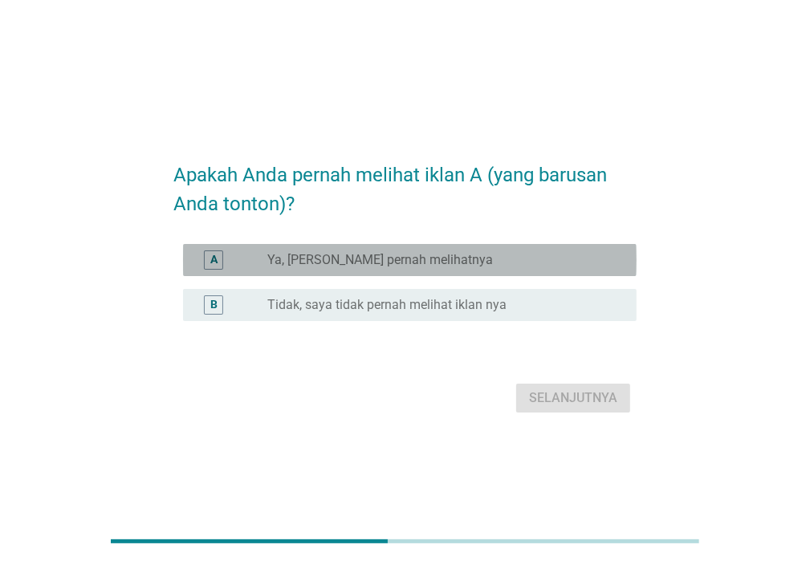
click at [433, 259] on label "Ya, [PERSON_NAME] pernah melihatnya" at bounding box center [380, 260] width 226 height 16
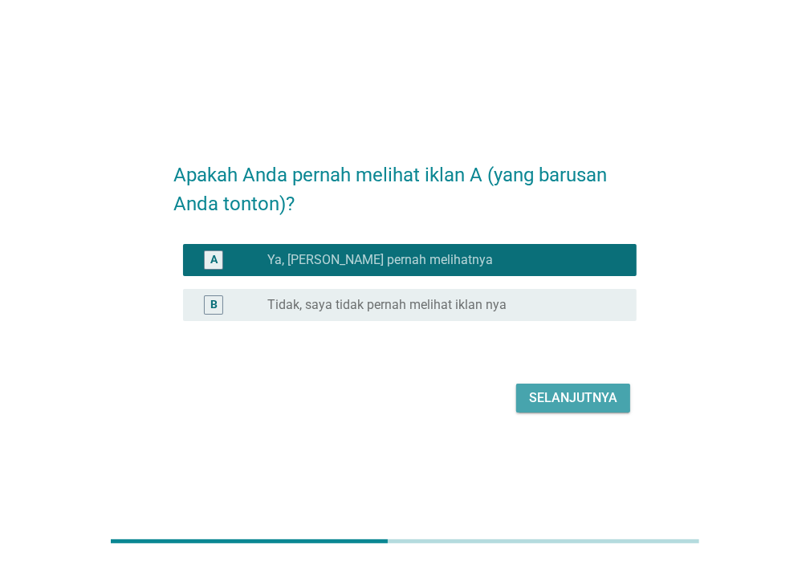
click at [557, 398] on div "Selanjutnya" at bounding box center [573, 398] width 88 height 19
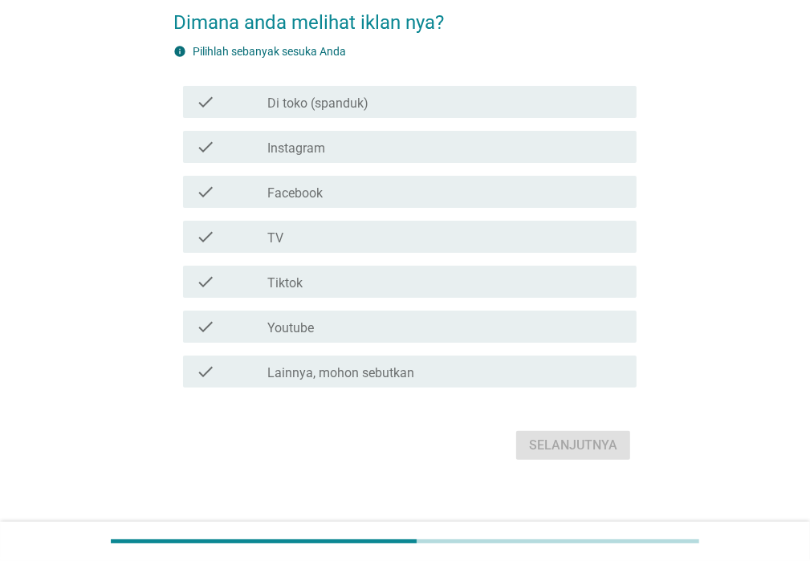
scroll to position [92, 0]
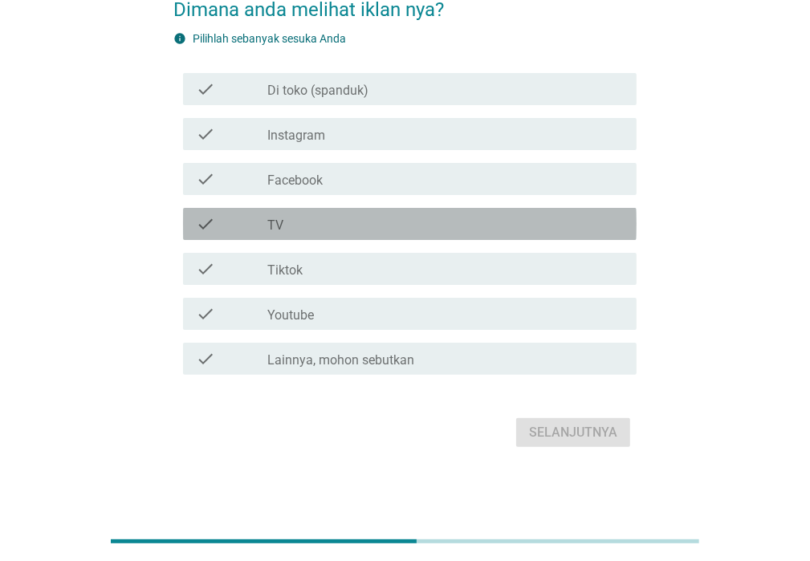
click at [249, 228] on div "check" at bounding box center [231, 223] width 71 height 19
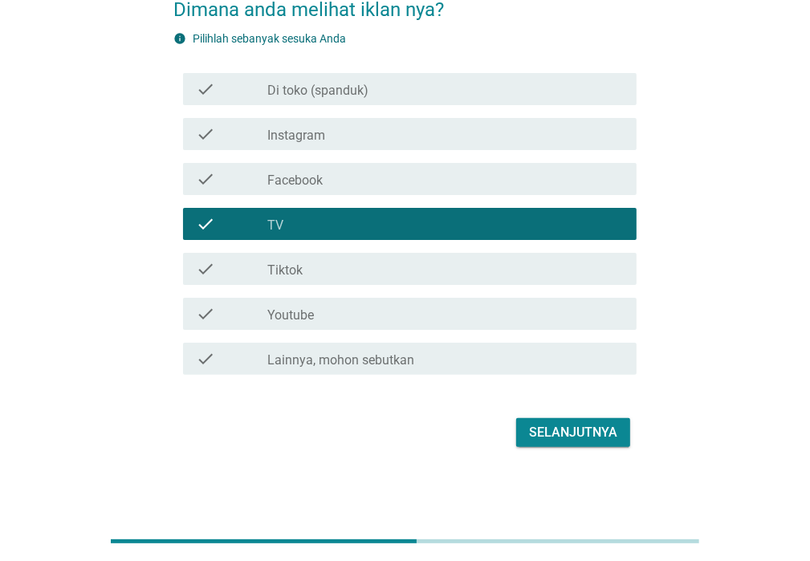
click at [251, 278] on div "check check_box_outline_blank Tiktok" at bounding box center [410, 269] width 454 height 32
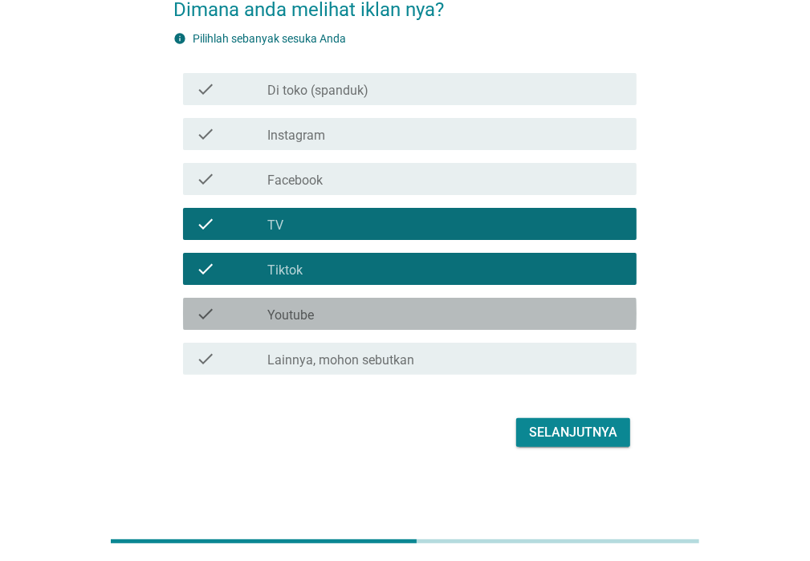
click at [238, 312] on div "check" at bounding box center [231, 313] width 71 height 19
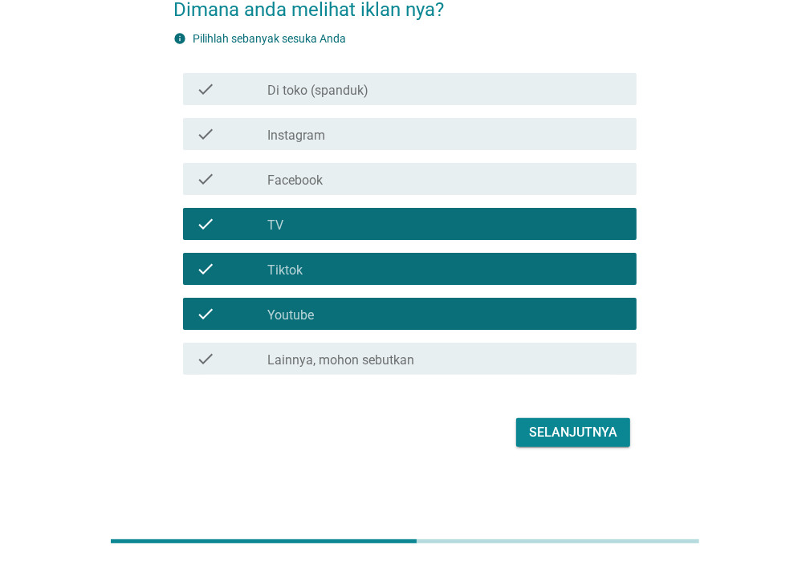
click at [286, 177] on label "Facebook" at bounding box center [294, 181] width 55 height 16
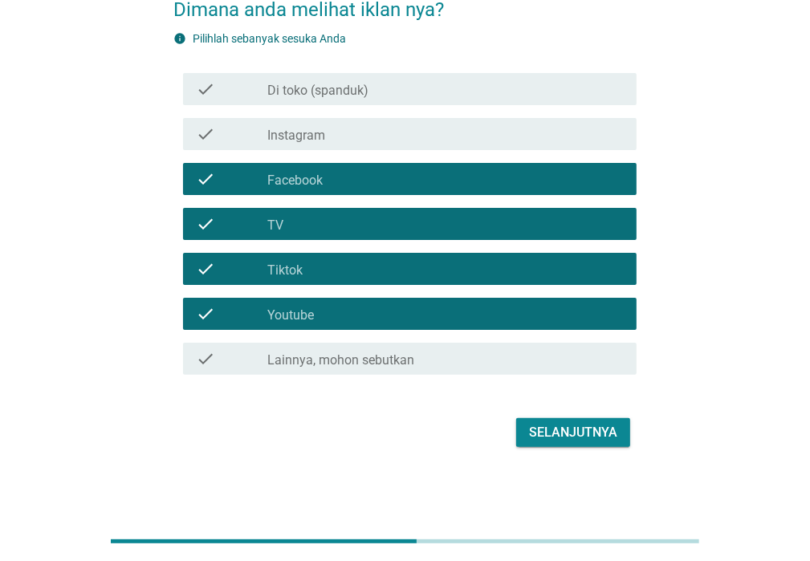
click at [278, 176] on label "Facebook" at bounding box center [294, 181] width 55 height 16
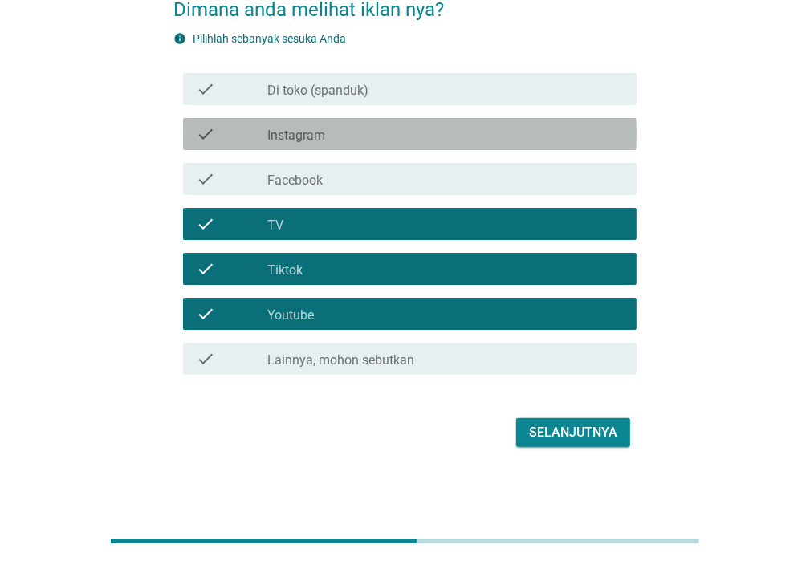
click at [296, 138] on label "Instagram" at bounding box center [296, 136] width 58 height 16
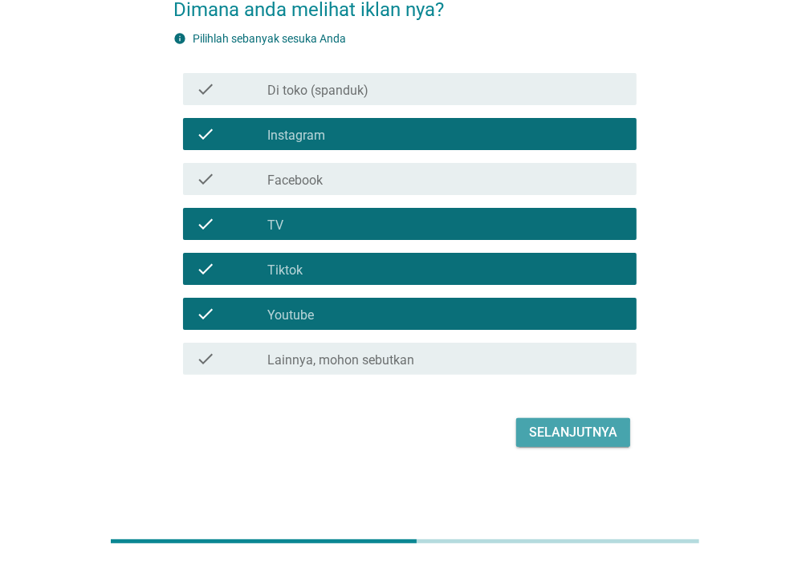
click at [554, 432] on div "Selanjutnya" at bounding box center [573, 432] width 88 height 19
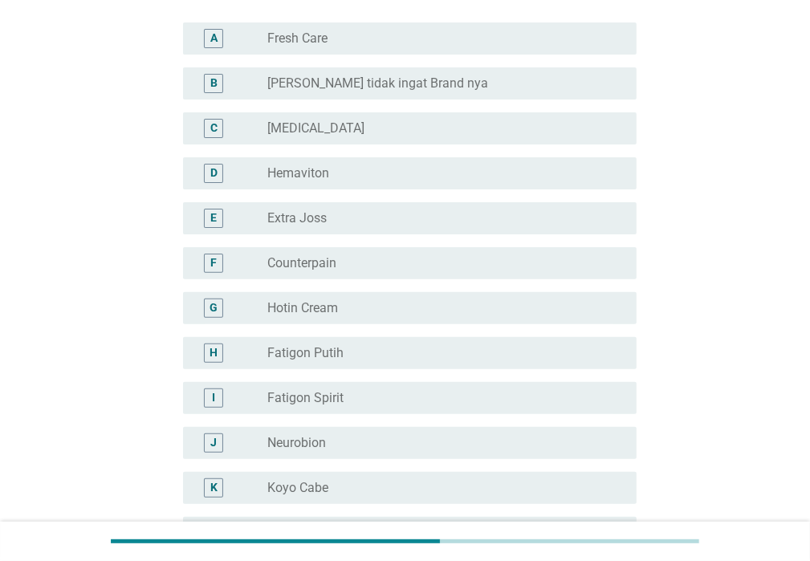
scroll to position [161, 0]
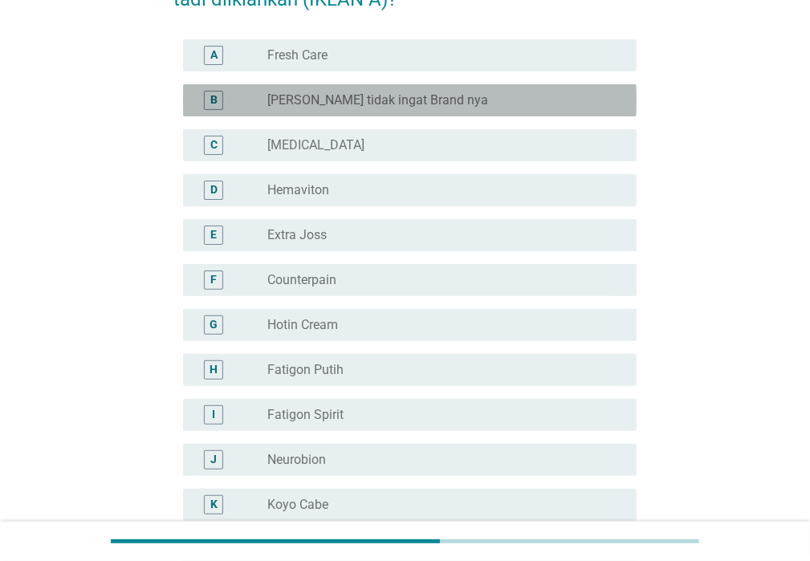
click at [409, 104] on label "[PERSON_NAME] tidak ingat Brand nya" at bounding box center [377, 100] width 221 height 16
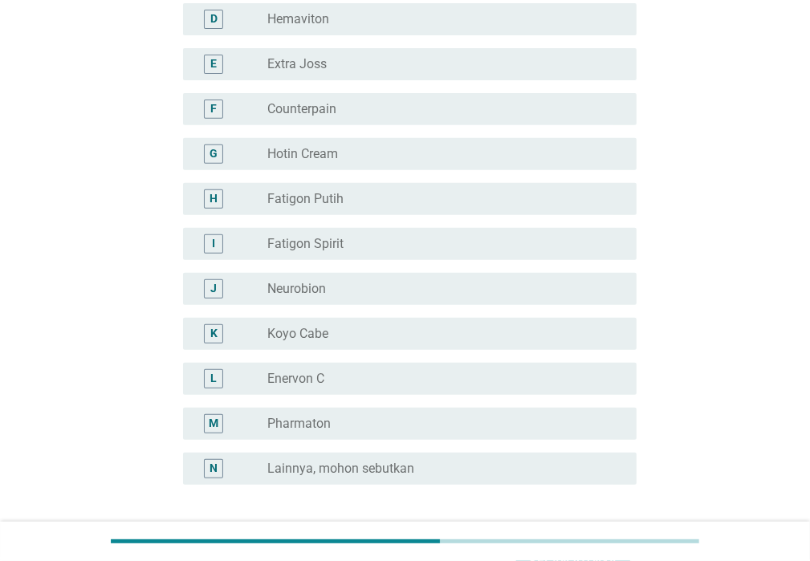
scroll to position [460, 0]
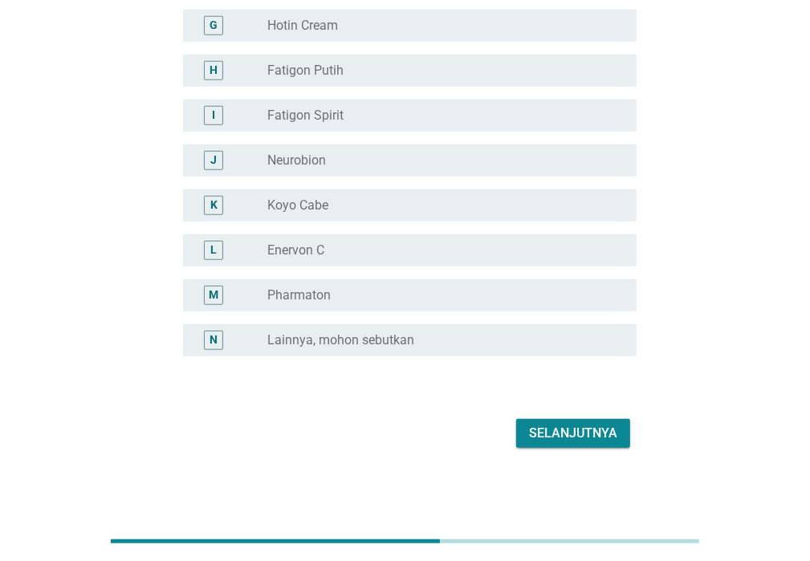
click at [575, 429] on div "Selanjutnya" at bounding box center [573, 433] width 88 height 19
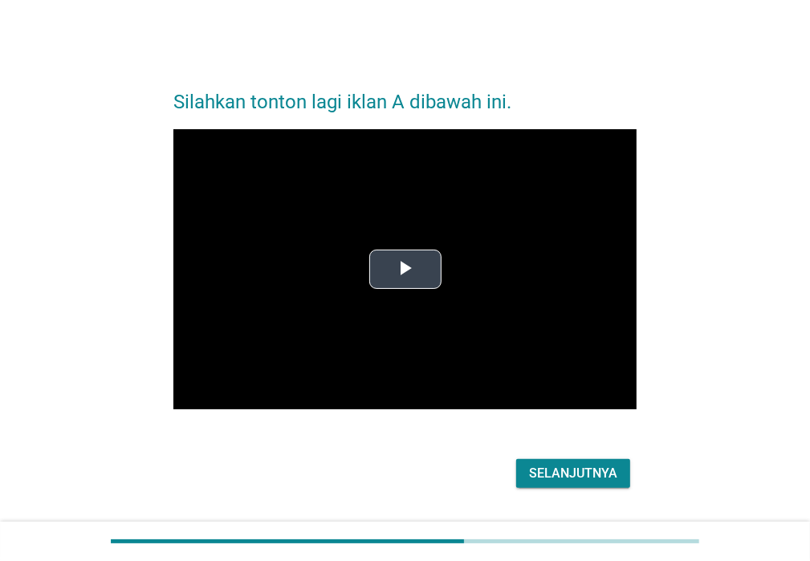
click at [405, 269] on span "Video Player" at bounding box center [405, 269] width 0 height 0
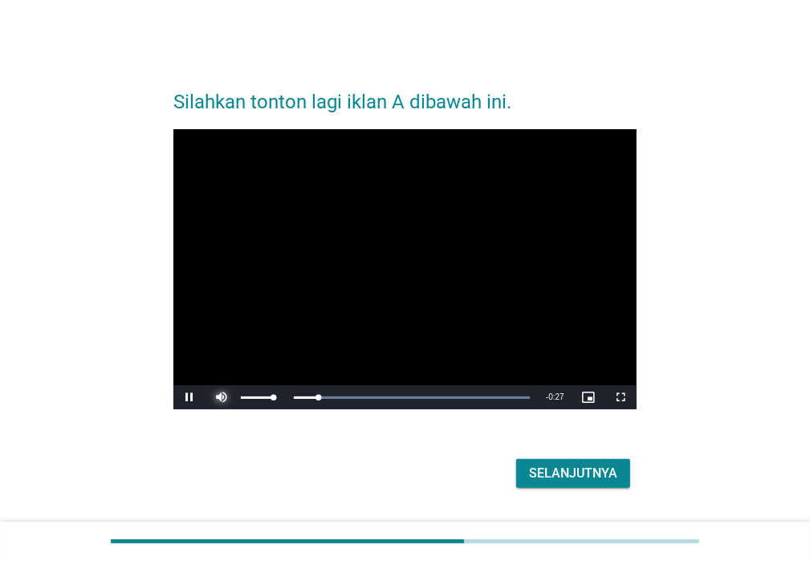
click at [223, 397] on span "Video Player" at bounding box center [221, 397] width 32 height 0
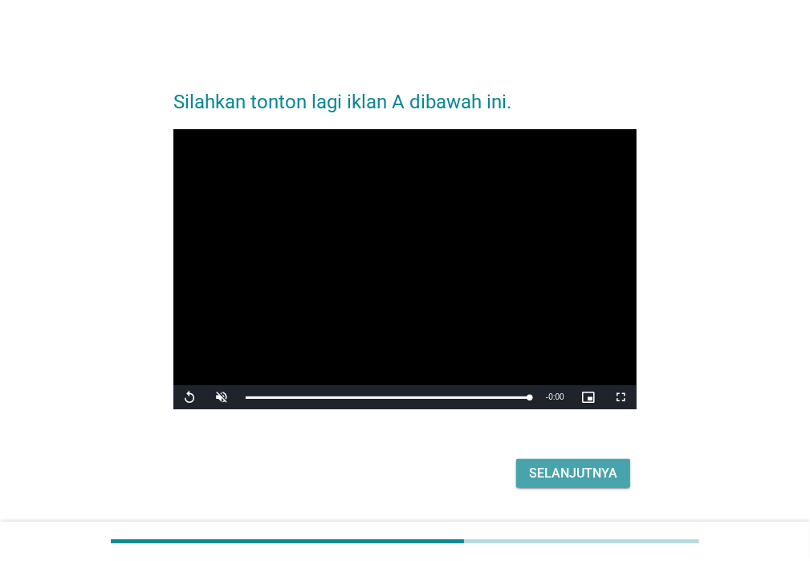
click at [562, 474] on div "Selanjutnya" at bounding box center [573, 473] width 88 height 19
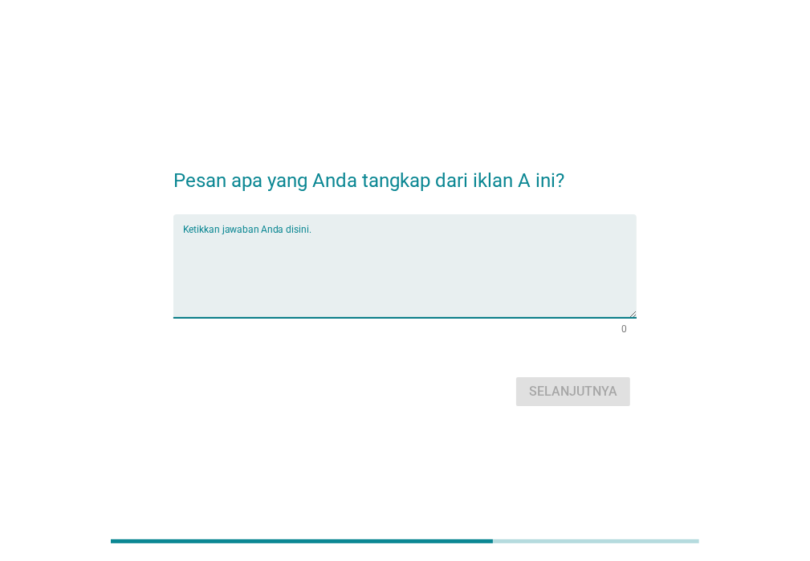
click at [245, 242] on textarea "Ketikkan jawaban Anda disini." at bounding box center [410, 276] width 454 height 84
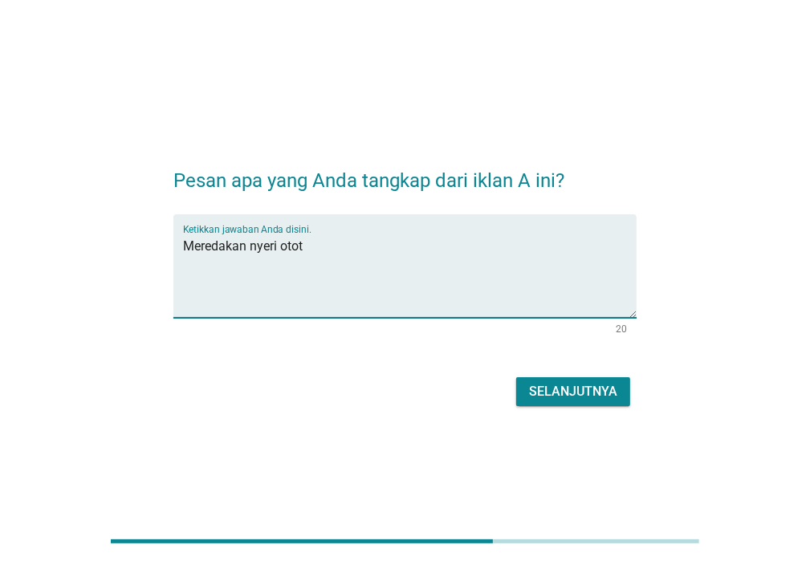
click at [183, 254] on textarea "Meredakan nyeri otot" at bounding box center [410, 276] width 454 height 84
click at [260, 247] on textarea "Obat untuk Meredakan nyeri otot" at bounding box center [410, 276] width 454 height 84
type textarea "Obat untuk meredakan nyeri otot"
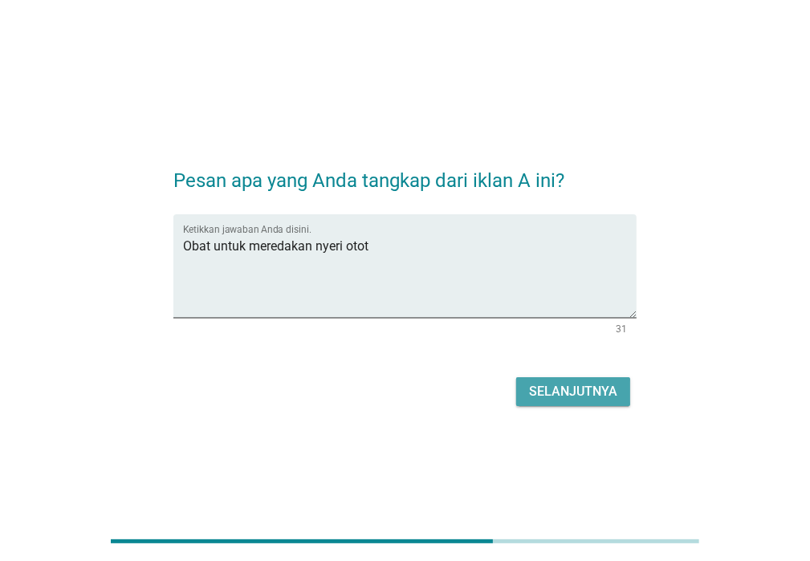
click at [554, 393] on div "Selanjutnya" at bounding box center [573, 391] width 88 height 19
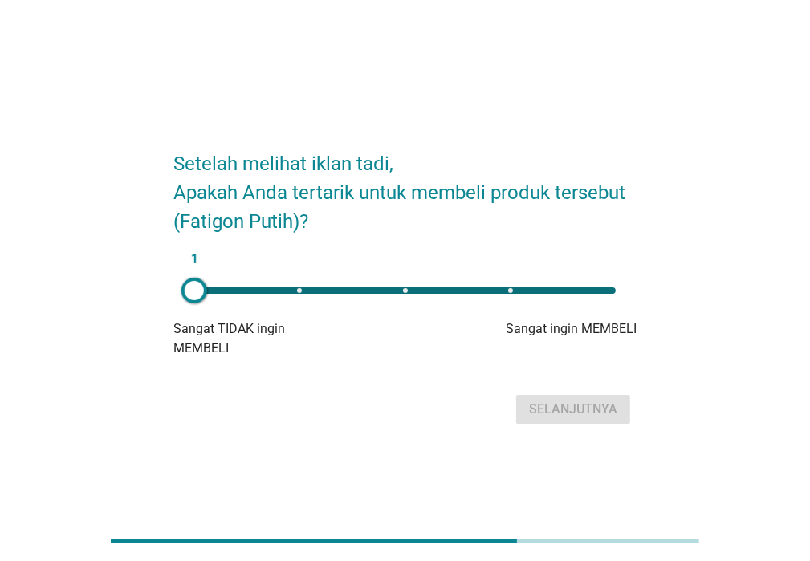
click at [516, 289] on div "1" at bounding box center [404, 290] width 421 height 6
type input "4"
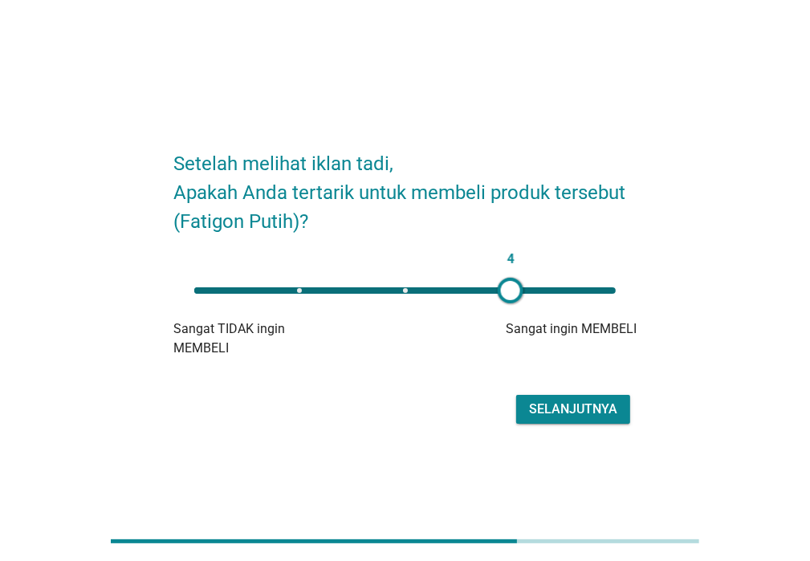
click at [564, 412] on div "Selanjutnya" at bounding box center [573, 409] width 88 height 19
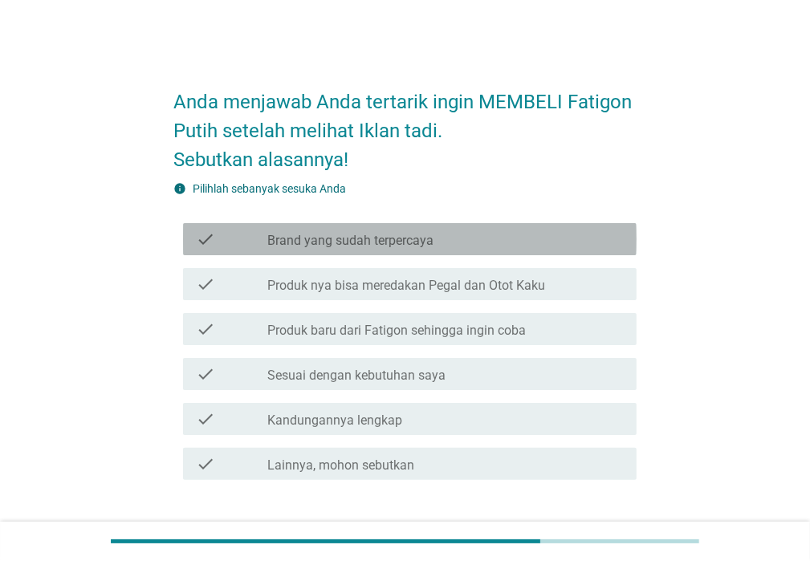
click at [306, 247] on label "Brand yang sudah terpercaya" at bounding box center [350, 241] width 166 height 16
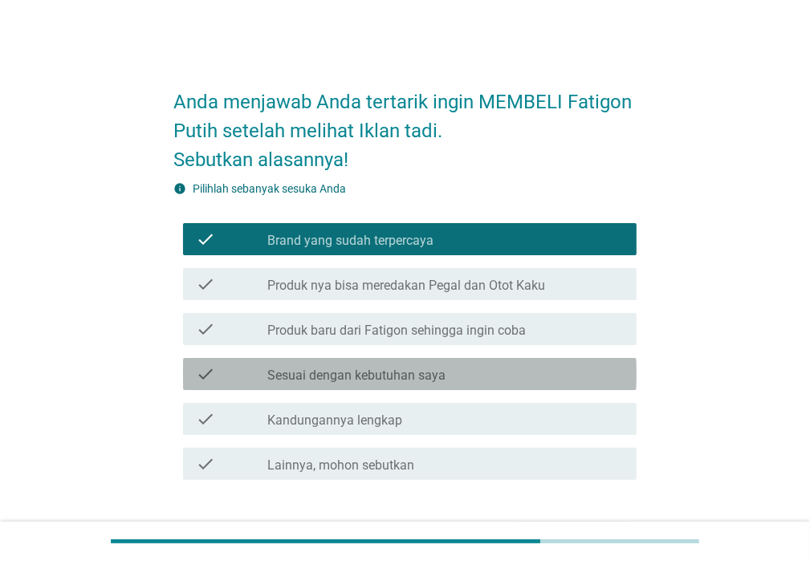
click at [328, 379] on label "Sesuai dengan kebutuhan saya" at bounding box center [356, 376] width 178 height 16
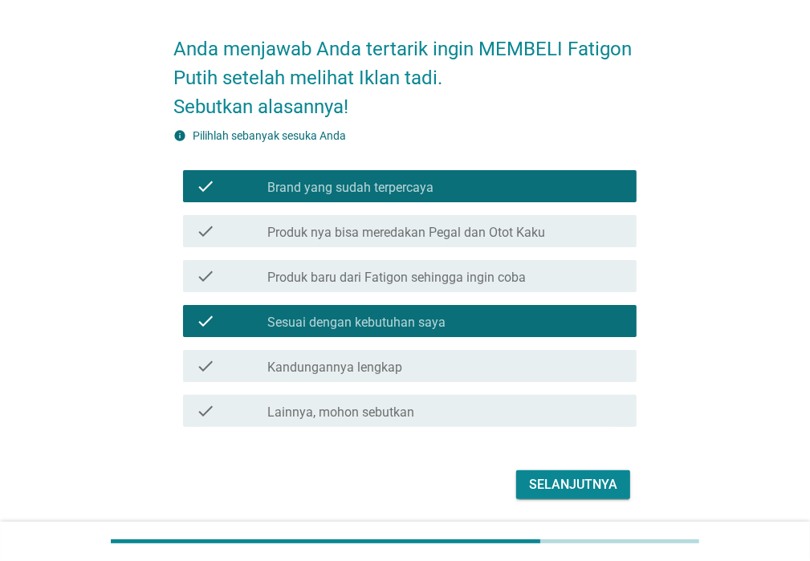
scroll to position [105, 0]
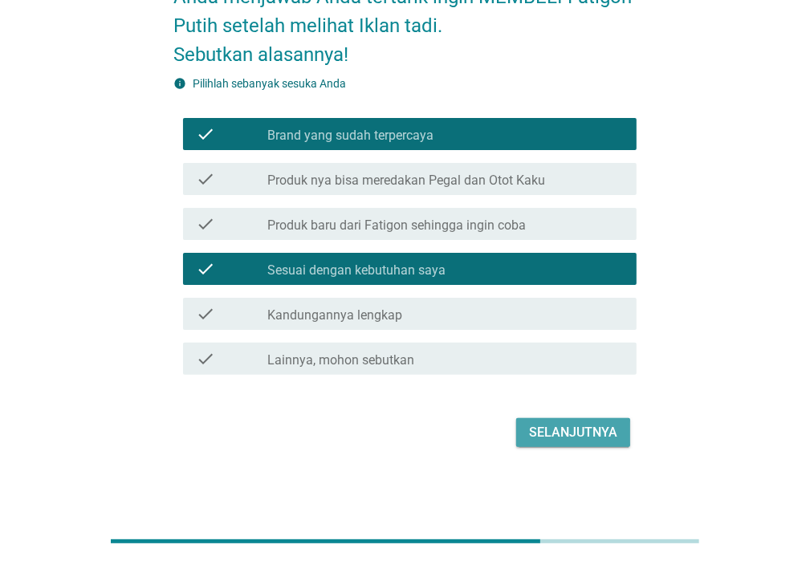
click at [556, 431] on div "Selanjutnya" at bounding box center [573, 432] width 88 height 19
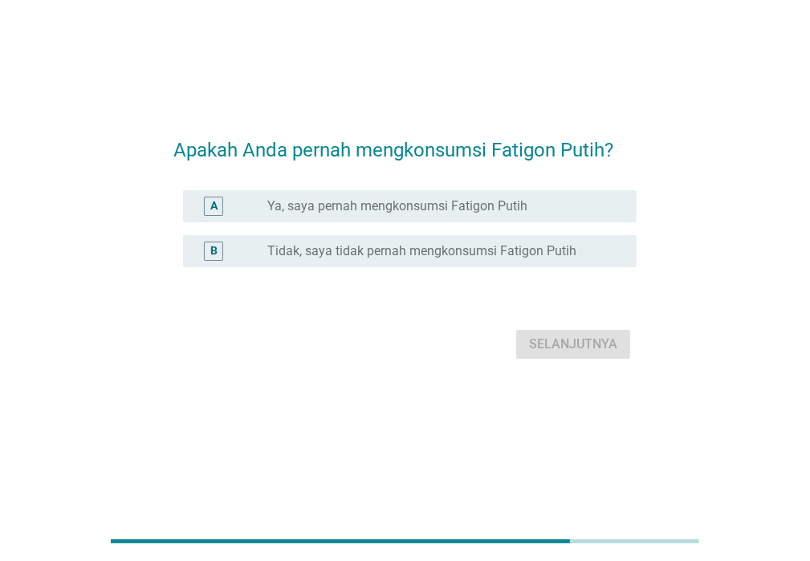
scroll to position [0, 0]
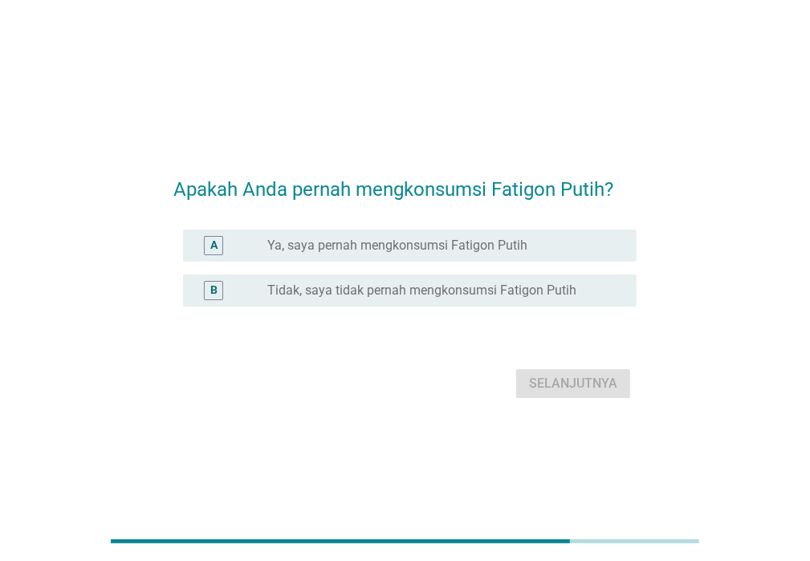
click at [220, 291] on div "B" at bounding box center [213, 290] width 19 height 19
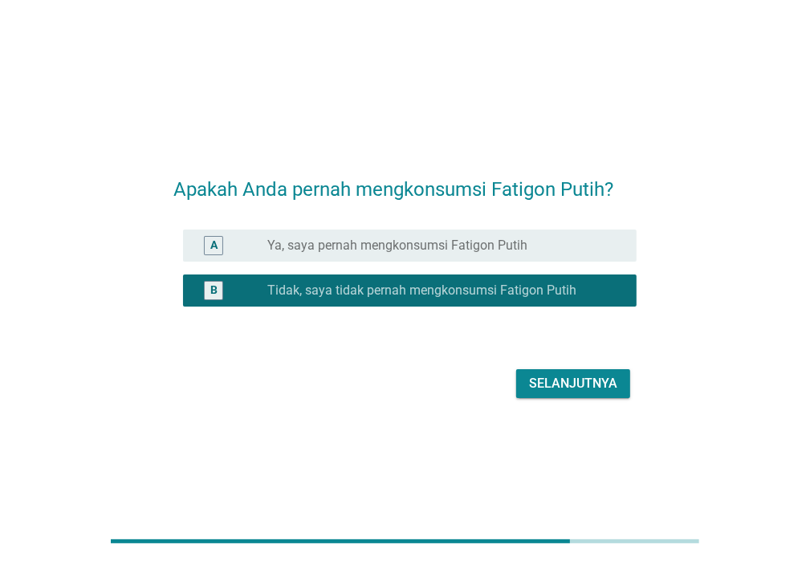
click at [588, 384] on div "Selanjutnya" at bounding box center [573, 383] width 88 height 19
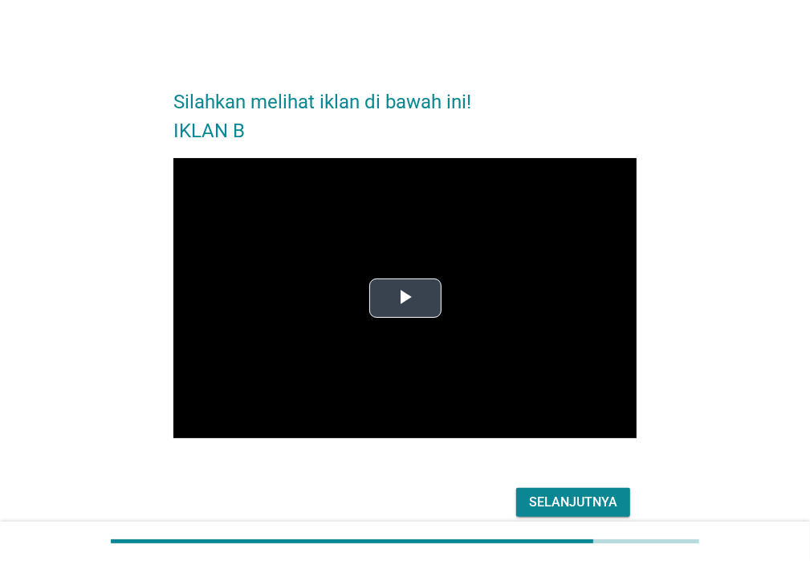
click at [405, 298] on span "Video Player" at bounding box center [405, 298] width 0 height 0
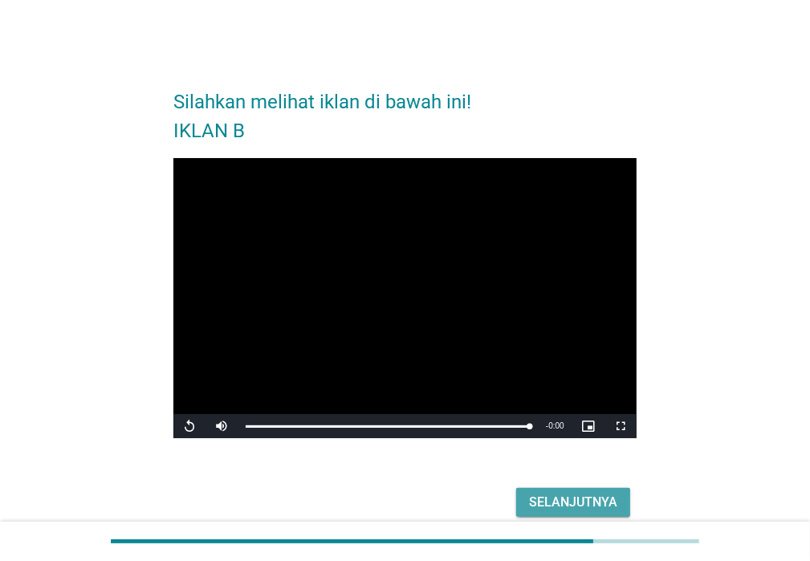
click at [561, 503] on div "Selanjutnya" at bounding box center [573, 502] width 88 height 19
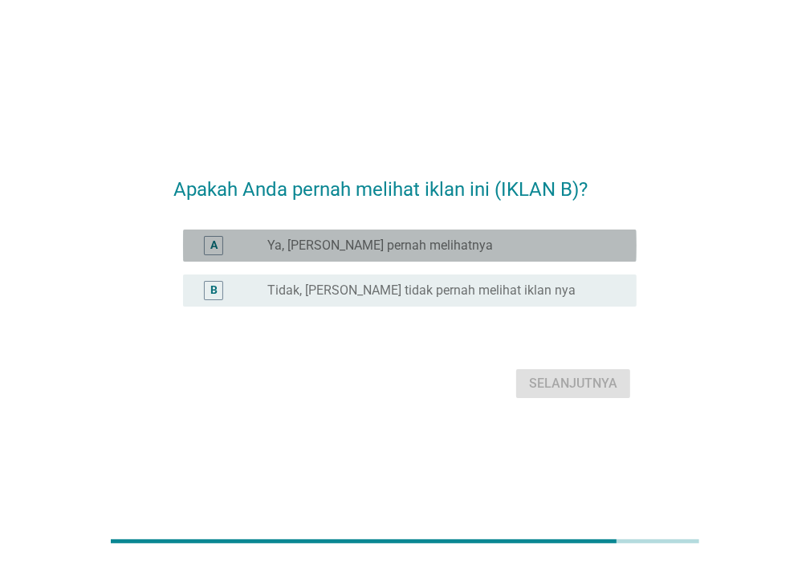
click at [214, 244] on div "A" at bounding box center [213, 245] width 7 height 17
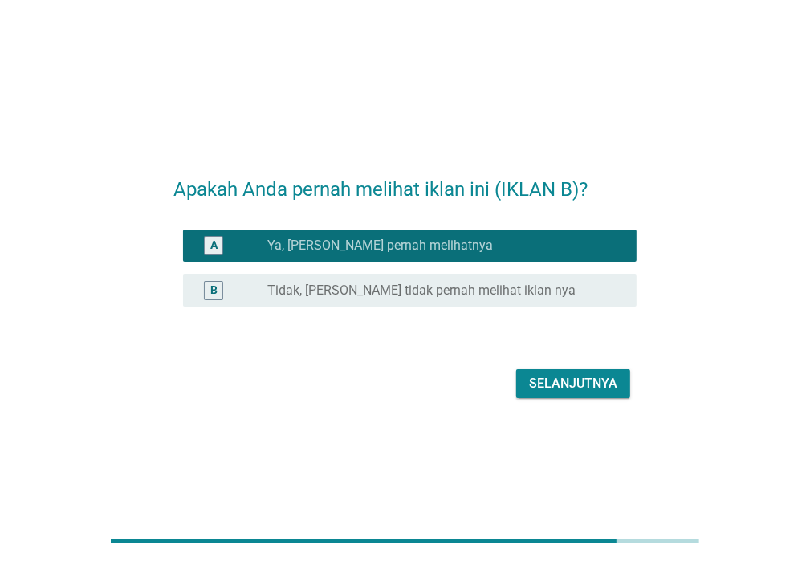
click at [552, 382] on div "Selanjutnya" at bounding box center [573, 383] width 88 height 19
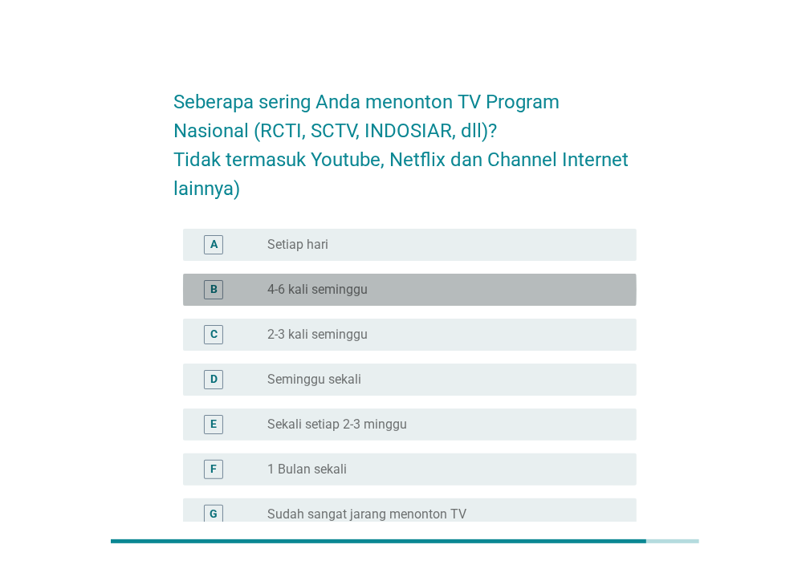
click at [210, 287] on div "B" at bounding box center [213, 289] width 7 height 17
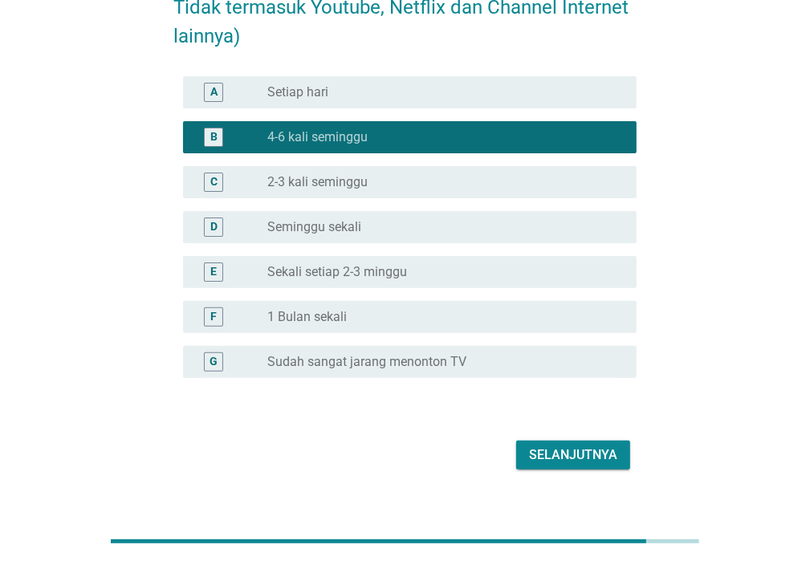
scroll to position [175, 0]
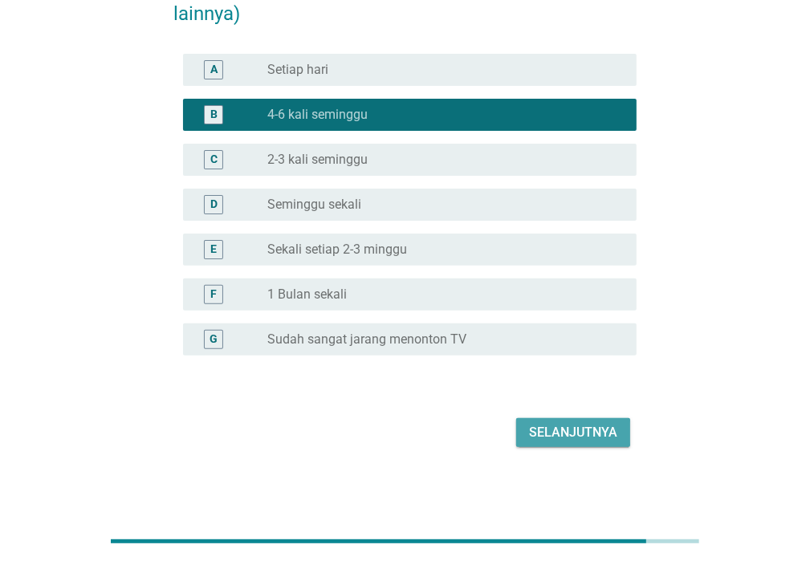
click at [535, 432] on div "Selanjutnya" at bounding box center [573, 432] width 88 height 19
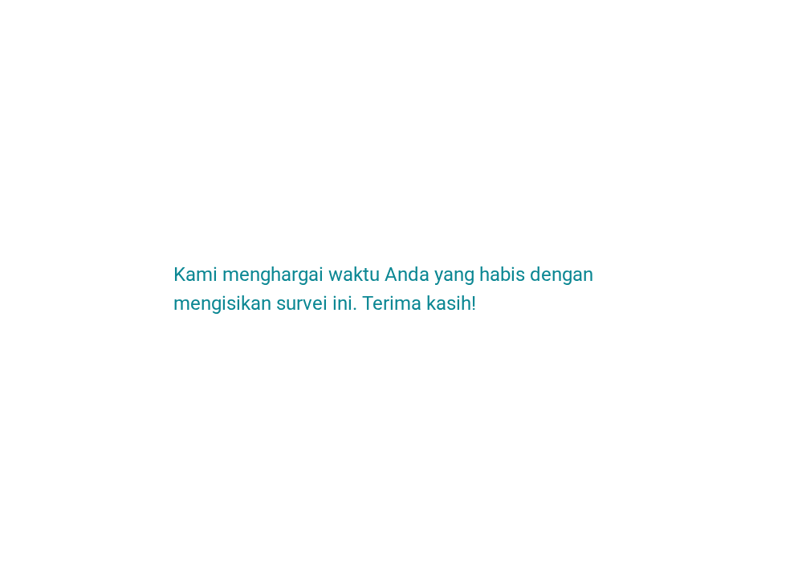
scroll to position [0, 0]
